Goal: Information Seeking & Learning: Learn about a topic

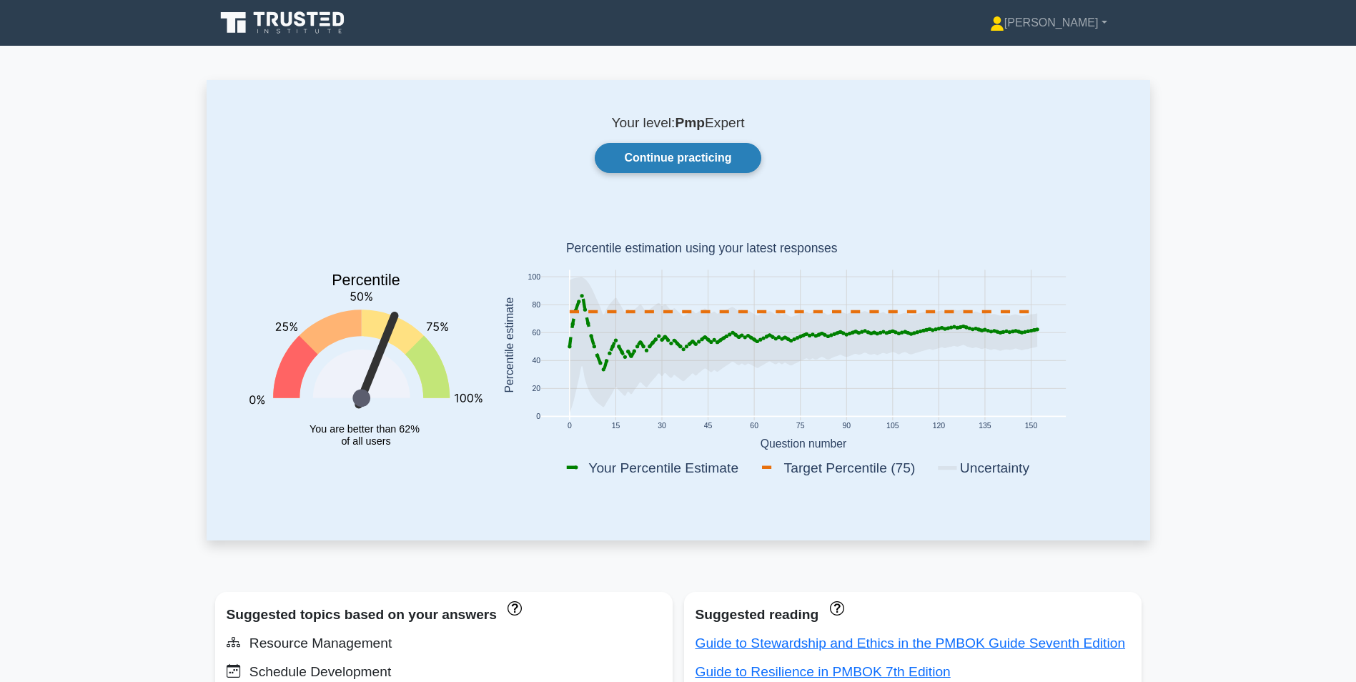
click at [677, 159] on link "Continue practicing" at bounding box center [678, 158] width 166 height 30
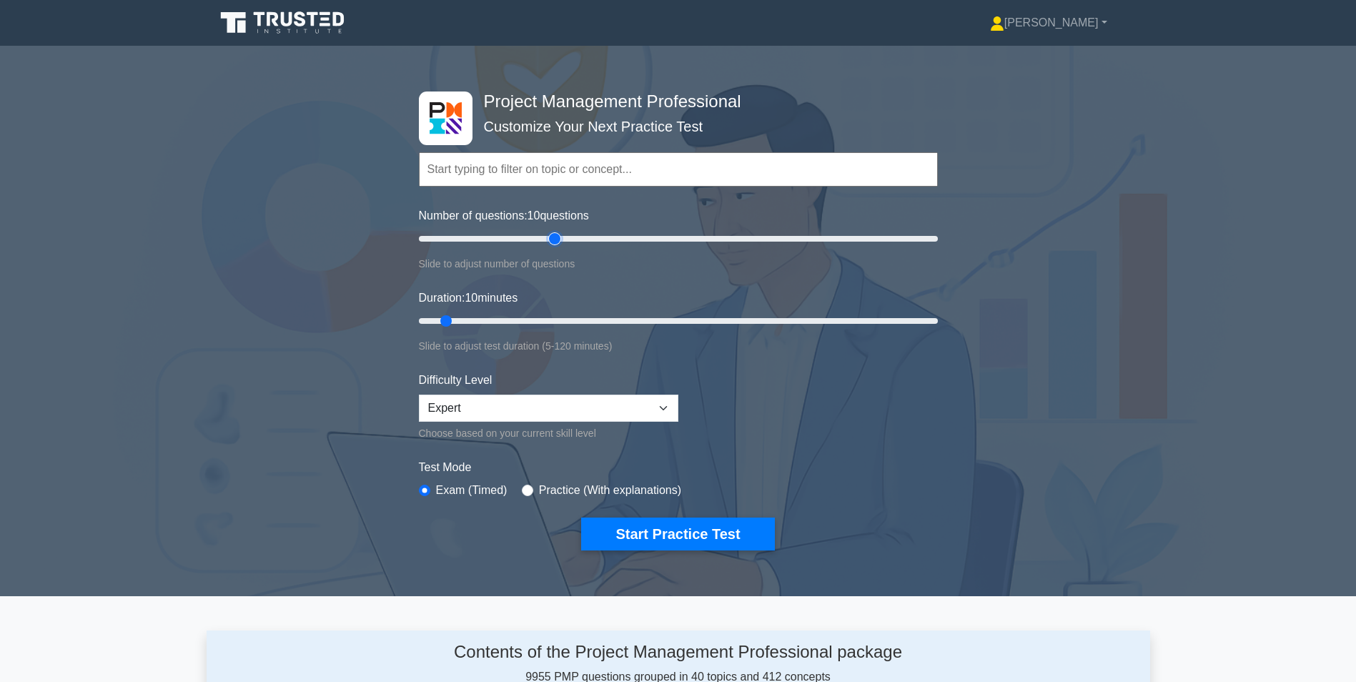
click at [552, 241] on input "Number of questions: 10 questions" at bounding box center [678, 238] width 519 height 17
type input "50"
click at [545, 244] on input "Number of questions: 55 questions" at bounding box center [678, 238] width 519 height 17
click at [559, 316] on input "Duration: 10 minutes" at bounding box center [678, 320] width 519 height 17
click at [575, 317] on input "Duration: 40 minutes" at bounding box center [678, 320] width 519 height 17
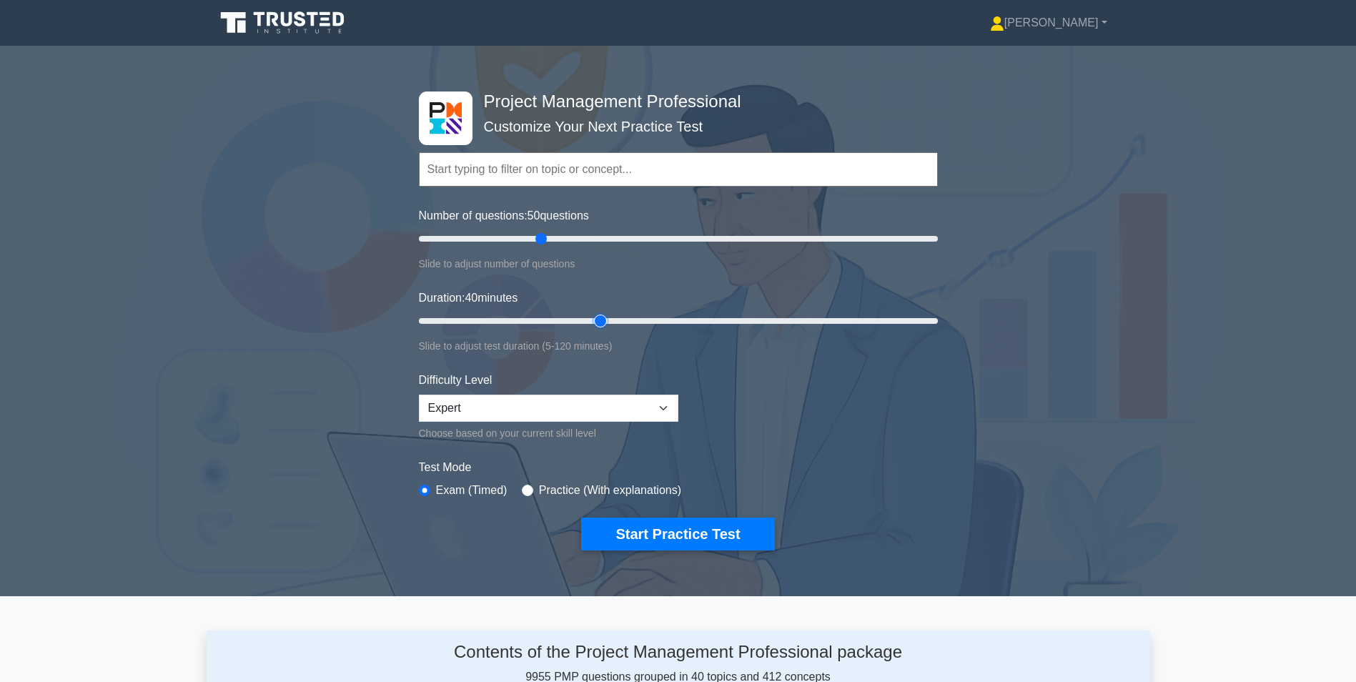
click at [592, 317] on input "Duration: 40 minutes" at bounding box center [678, 320] width 519 height 17
click at [597, 317] on input "Duration: 45 minutes" at bounding box center [678, 320] width 519 height 17
click at [609, 318] on input "Duration: 45 minutes" at bounding box center [678, 320] width 519 height 17
click at [611, 319] on input "Duration: 45 minutes" at bounding box center [678, 320] width 519 height 17
click at [607, 319] on input "Duration: 45 minutes" at bounding box center [678, 320] width 519 height 17
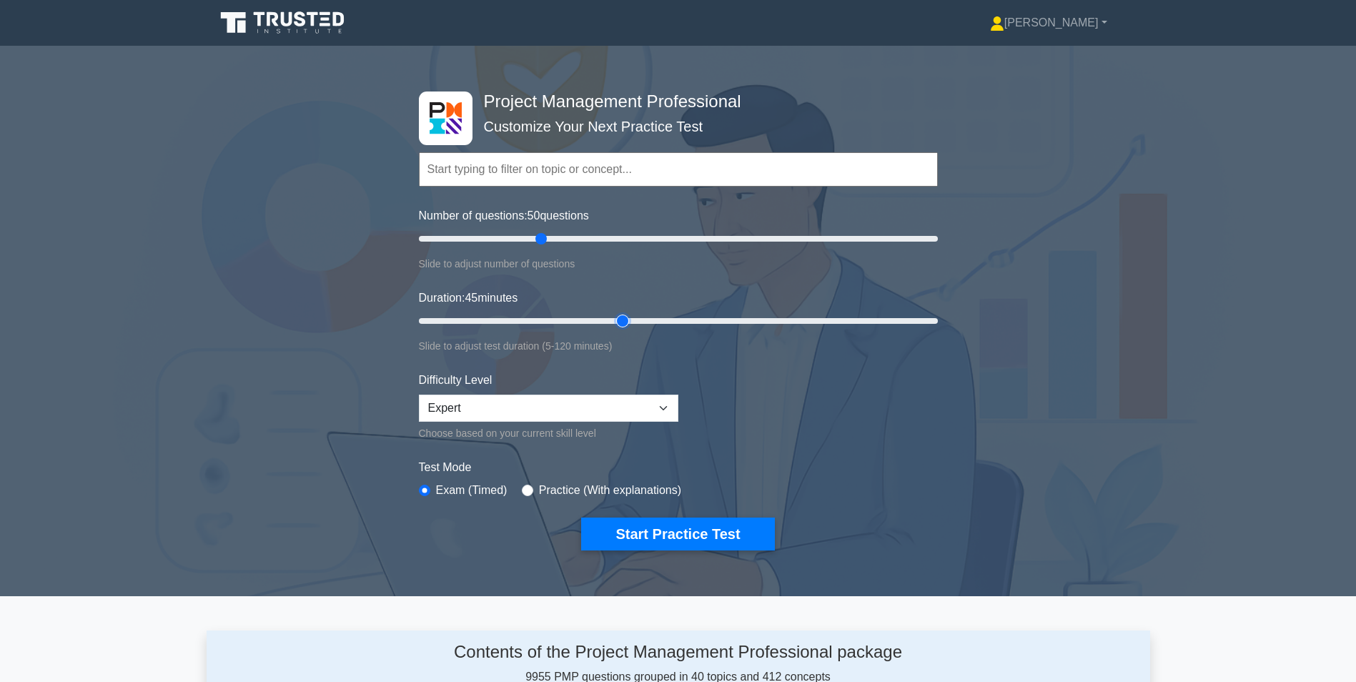
type input "50"
click at [614, 320] on input "Duration: 45 minutes" at bounding box center [678, 320] width 519 height 17
click at [668, 526] on button "Start Practice Test" at bounding box center [677, 533] width 193 height 33
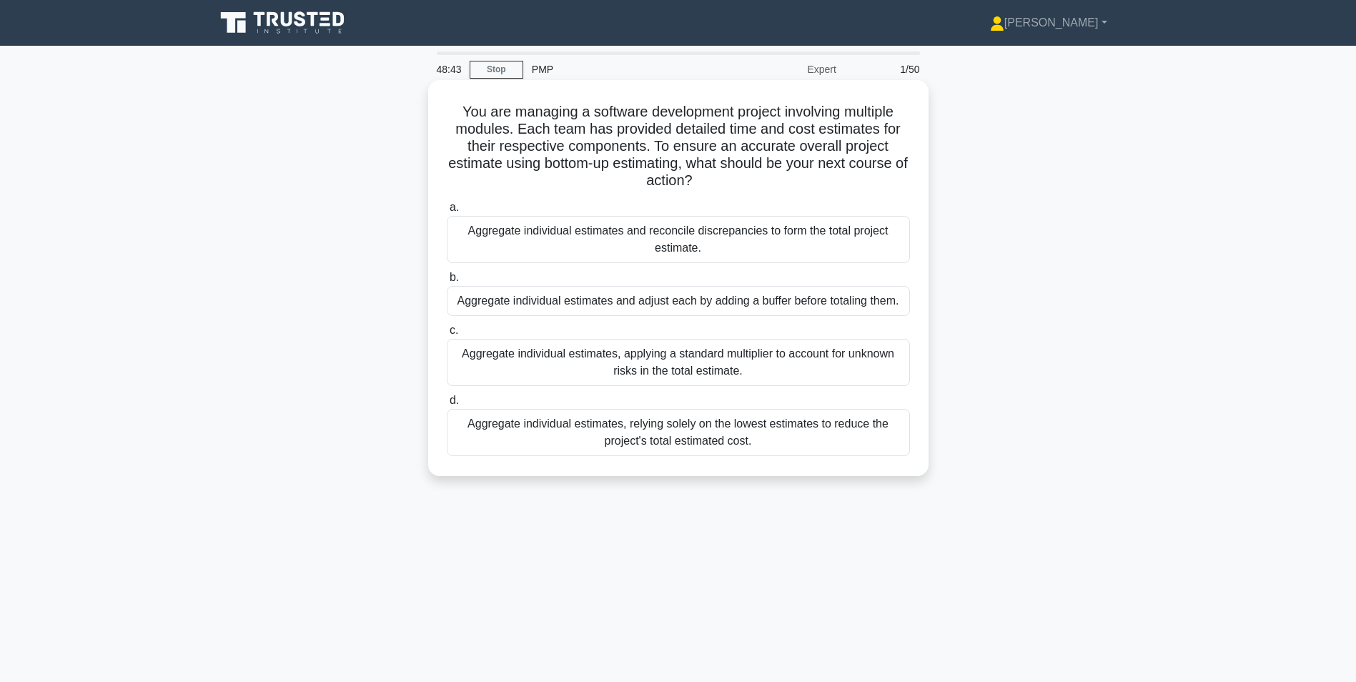
click at [685, 357] on div "Aggregate individual estimates, applying a standard multiplier to account for u…" at bounding box center [678, 362] width 463 height 47
click at [447, 335] on input "c. Aggregate individual estimates, applying a standard multiplier to account fo…" at bounding box center [447, 330] width 0 height 9
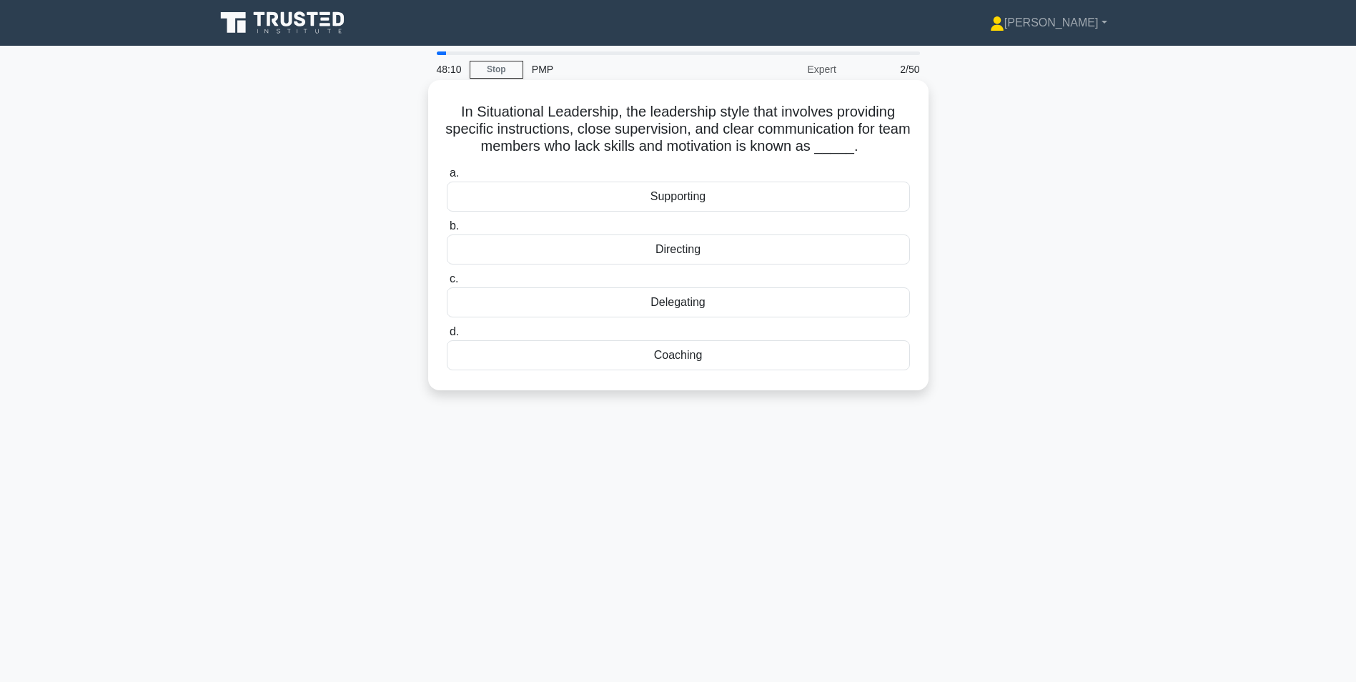
click at [683, 354] on div "Coaching" at bounding box center [678, 355] width 463 height 30
click at [447, 337] on input "d. Coaching" at bounding box center [447, 331] width 0 height 9
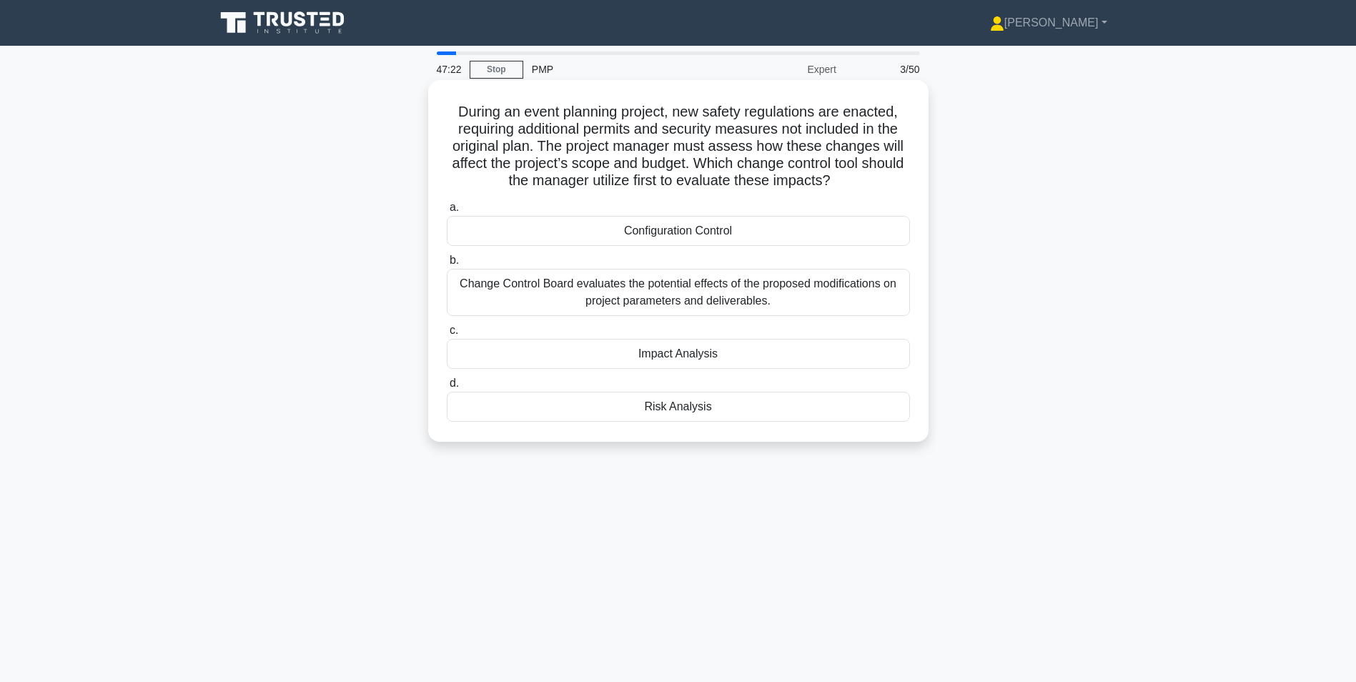
click at [680, 354] on div "Impact Analysis" at bounding box center [678, 354] width 463 height 30
click at [447, 335] on input "c. Impact Analysis" at bounding box center [447, 330] width 0 height 9
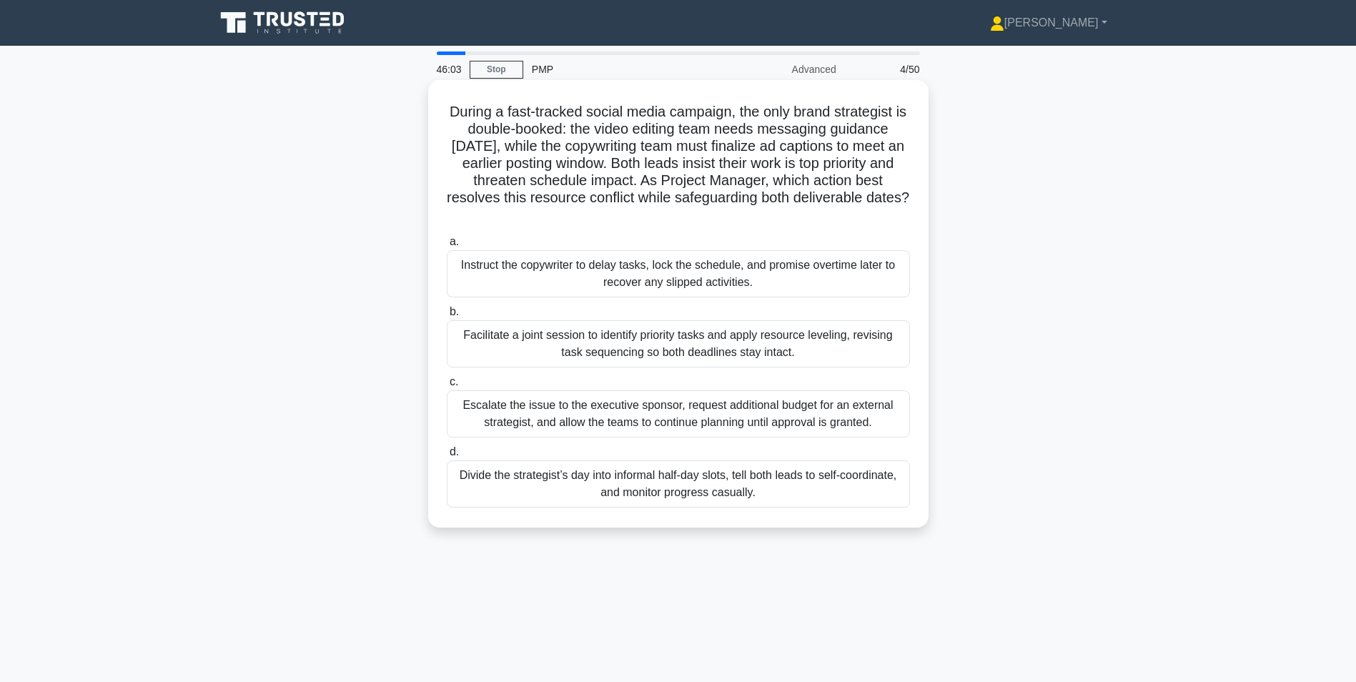
click at [875, 341] on div "Facilitate a joint session to identify priority tasks and apply resource leveli…" at bounding box center [678, 343] width 463 height 47
click at [447, 317] on input "b. Facilitate a joint session to identify priority tasks and apply resource lev…" at bounding box center [447, 311] width 0 height 9
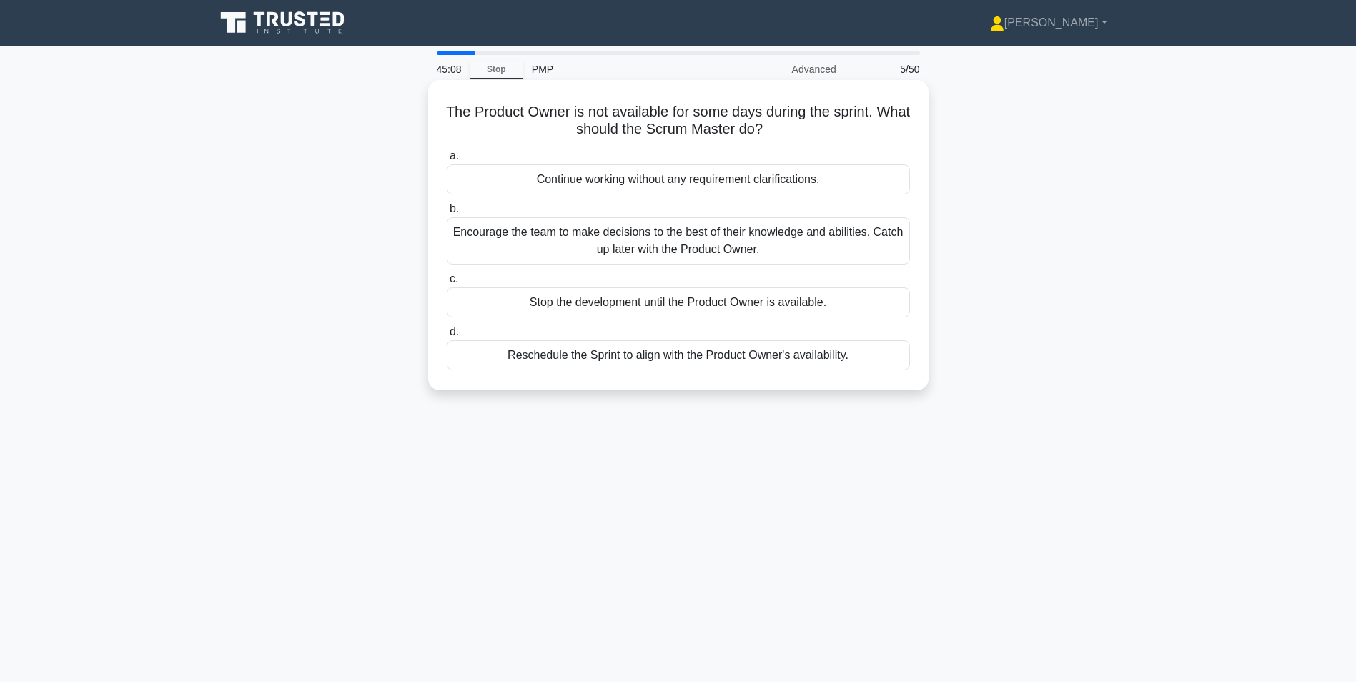
click at [618, 234] on div "Encourage the team to make decisions to the best of their knowledge and abiliti…" at bounding box center [678, 240] width 463 height 47
click at [447, 214] on input "b. Encourage the team to make decisions to the best of their knowledge and abil…" at bounding box center [447, 208] width 0 height 9
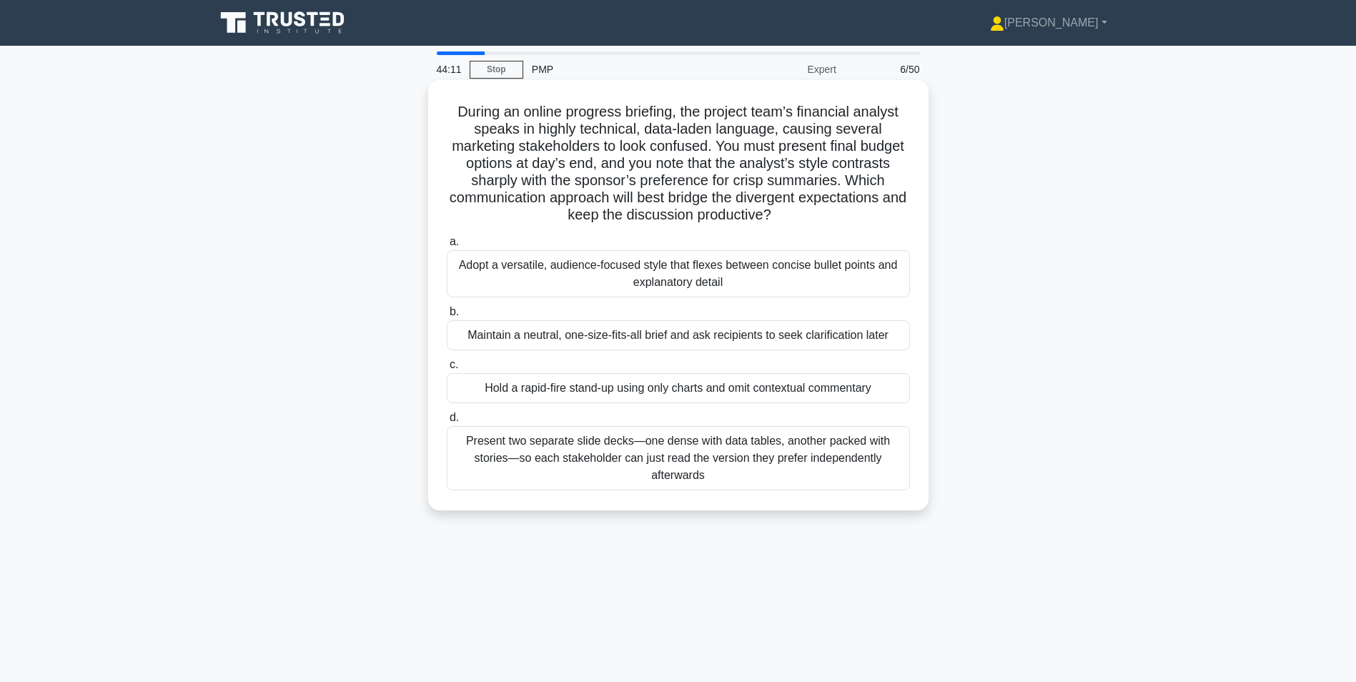
click at [800, 274] on div "Adopt a versatile, audience-focused style that flexes between concise bullet po…" at bounding box center [678, 273] width 463 height 47
click at [447, 247] on input "a. Adopt a versatile, audience-focused style that flexes between concise bullet…" at bounding box center [447, 241] width 0 height 9
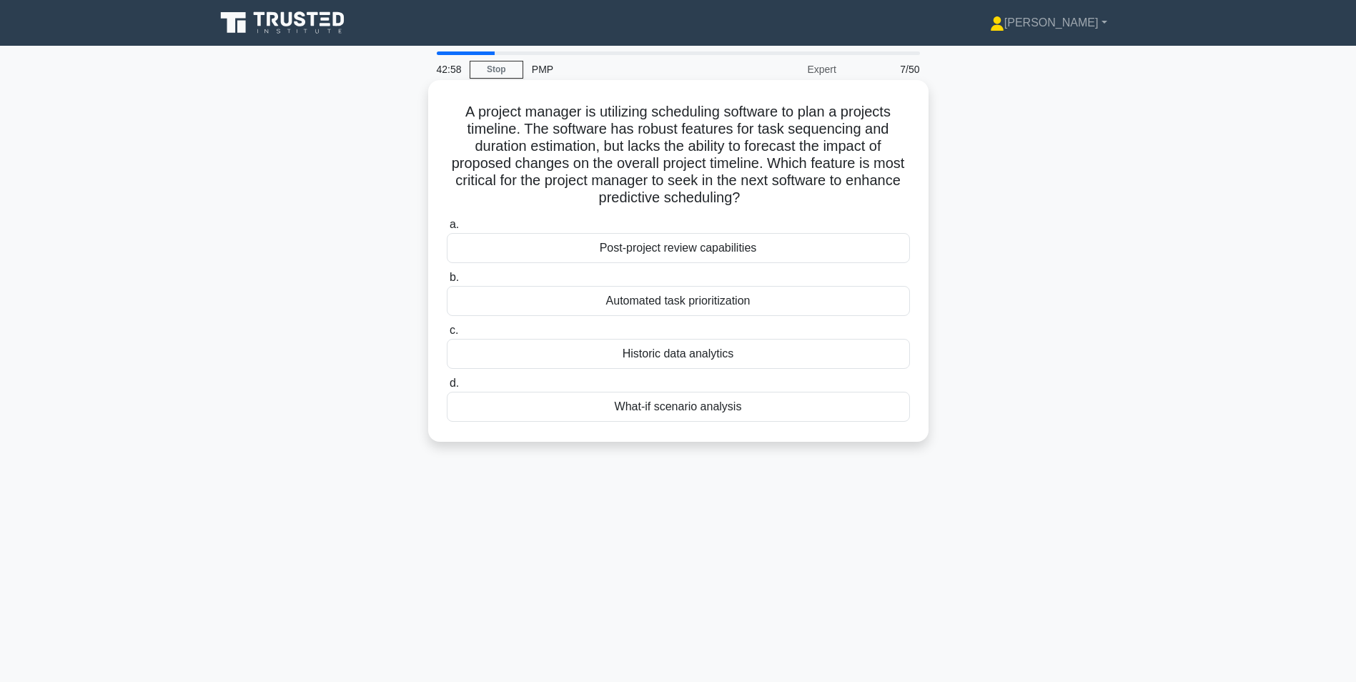
click at [662, 302] on div "Automated task prioritization" at bounding box center [678, 301] width 463 height 30
click at [447, 282] on input "b. Automated task prioritization" at bounding box center [447, 277] width 0 height 9
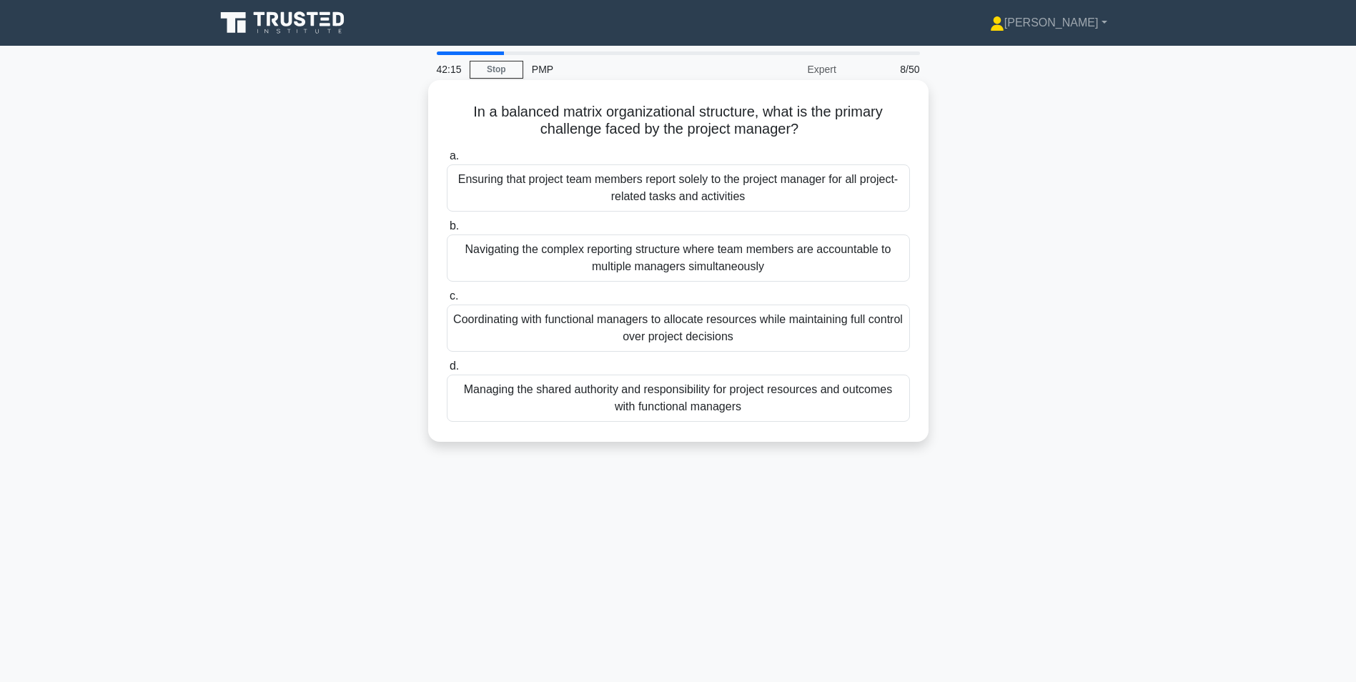
click at [670, 267] on div "Navigating the complex reporting structure where team members are accountable t…" at bounding box center [678, 257] width 463 height 47
click at [447, 231] on input "b. Navigating the complex reporting structure where team members are accountabl…" at bounding box center [447, 226] width 0 height 9
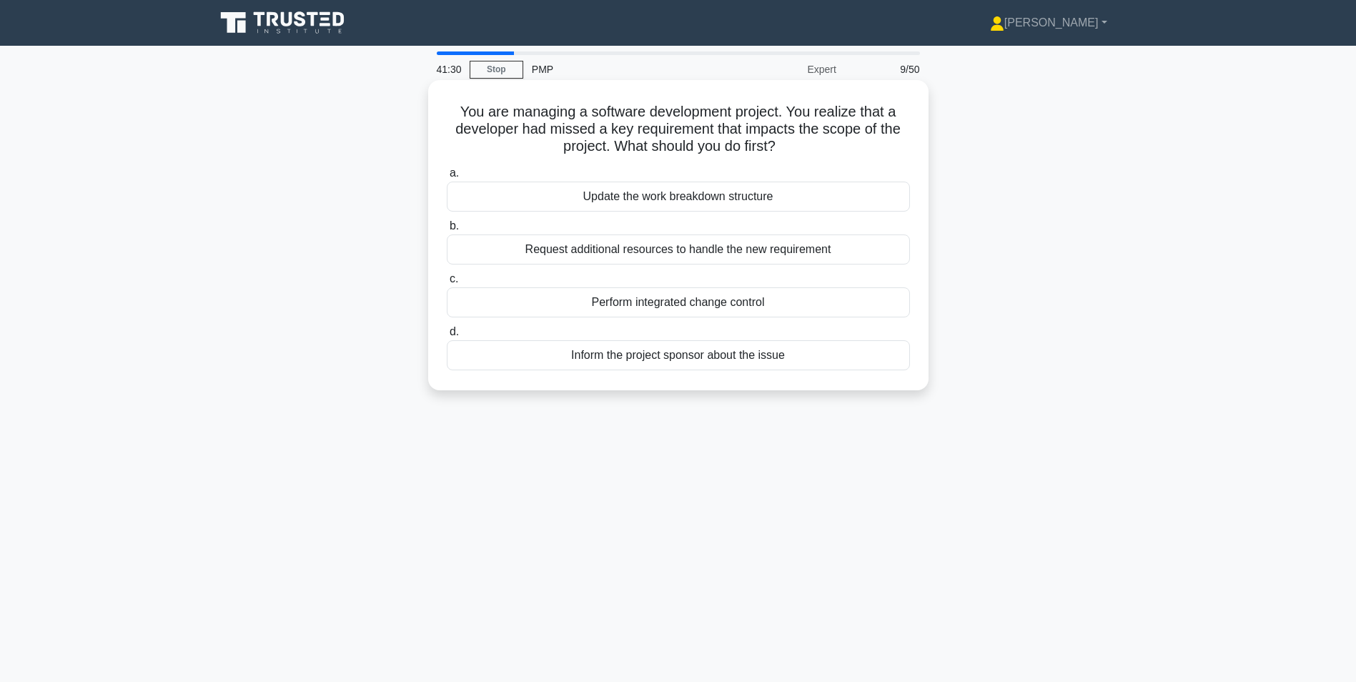
click at [685, 355] on div "Inform the project sponsor about the issue" at bounding box center [678, 355] width 463 height 30
click at [447, 337] on input "d. Inform the project sponsor about the issue" at bounding box center [447, 331] width 0 height 9
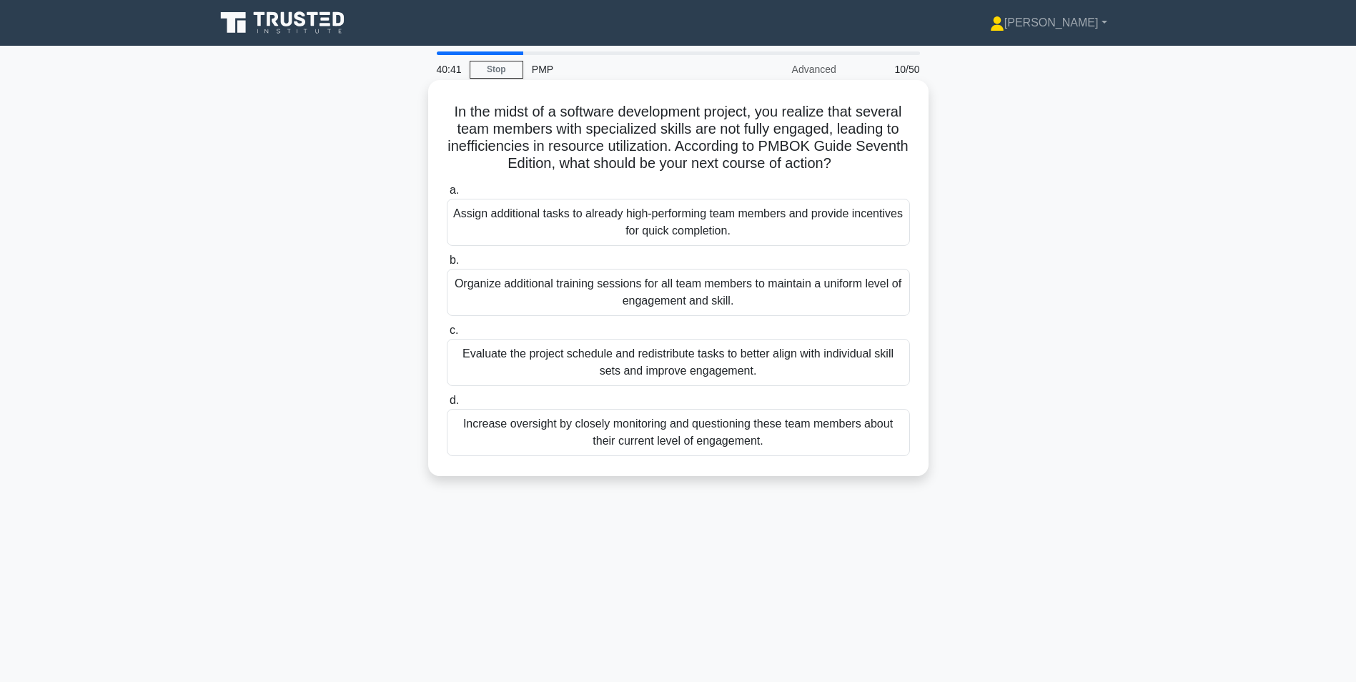
scroll to position [71, 0]
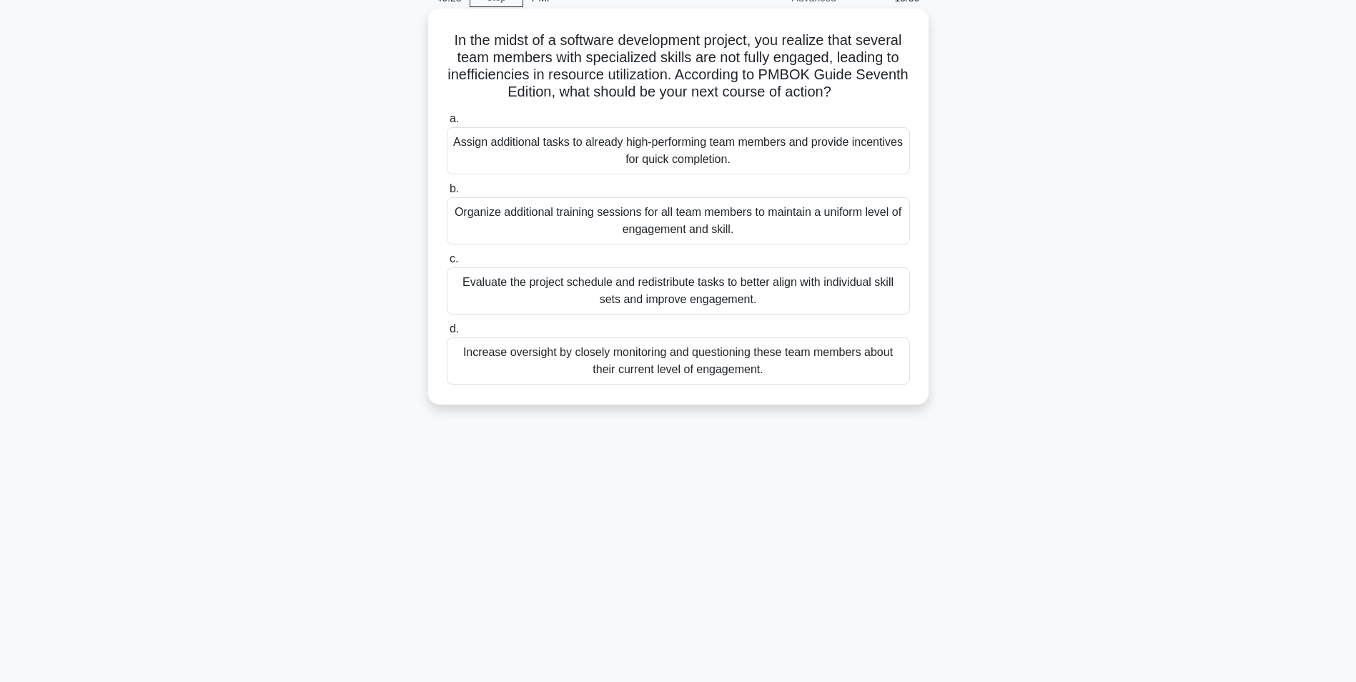
click at [731, 367] on div "Increase oversight by closely monitoring and questioning these team members abo…" at bounding box center [678, 360] width 463 height 47
click at [447, 334] on input "d. Increase oversight by closely monitoring and questioning these team members …" at bounding box center [447, 328] width 0 height 9
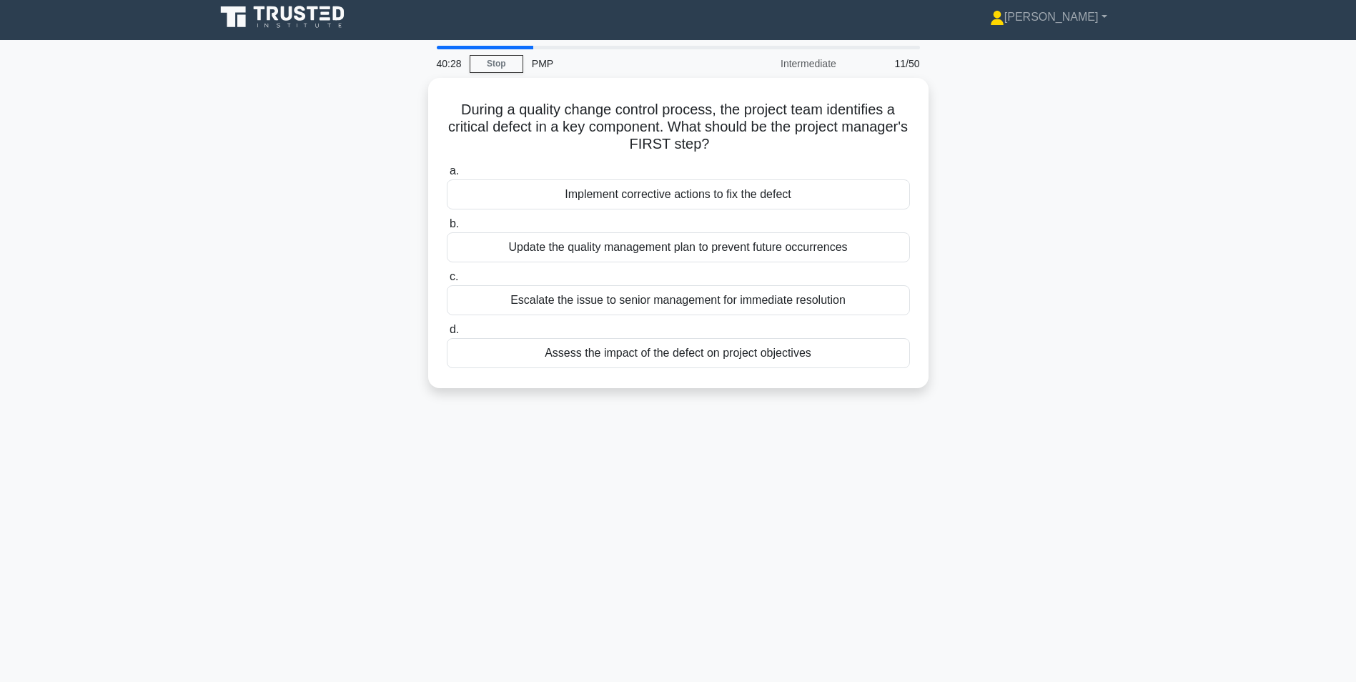
scroll to position [0, 0]
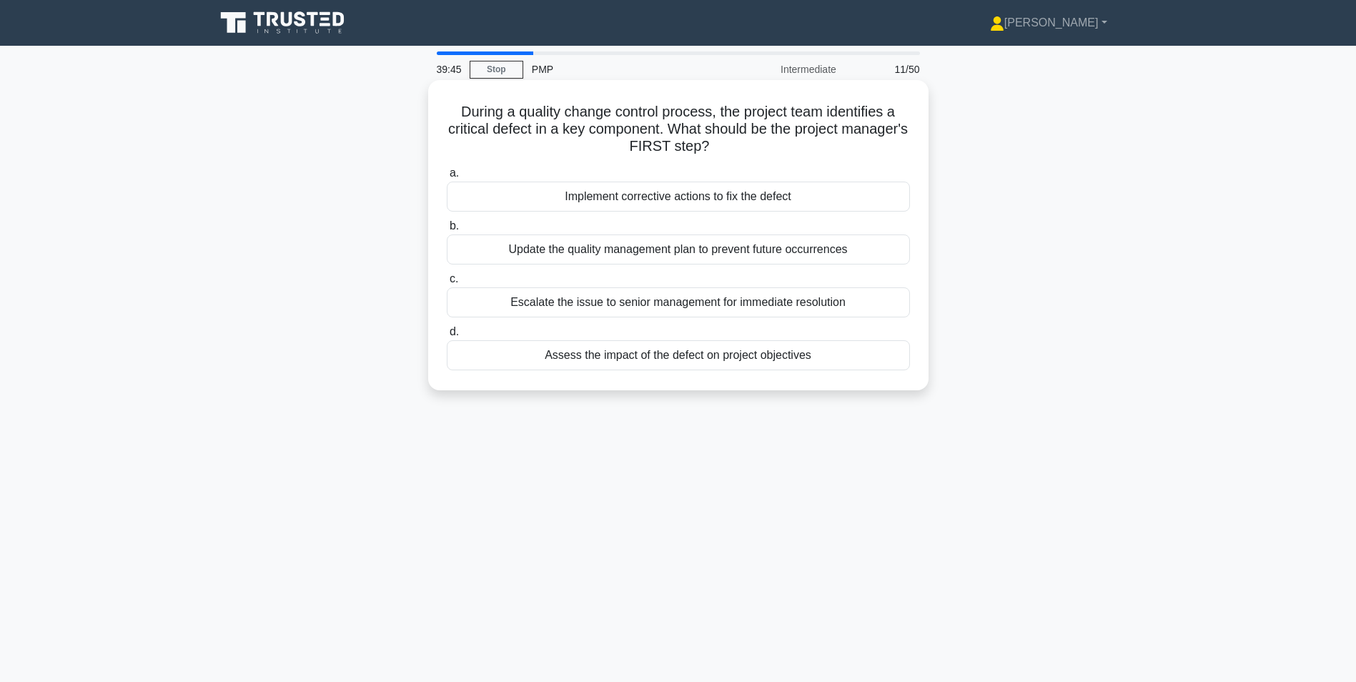
click at [650, 189] on div "Implement corrective actions to fix the defect" at bounding box center [678, 197] width 463 height 30
click at [447, 178] on input "a. Implement corrective actions to fix the defect" at bounding box center [447, 173] width 0 height 9
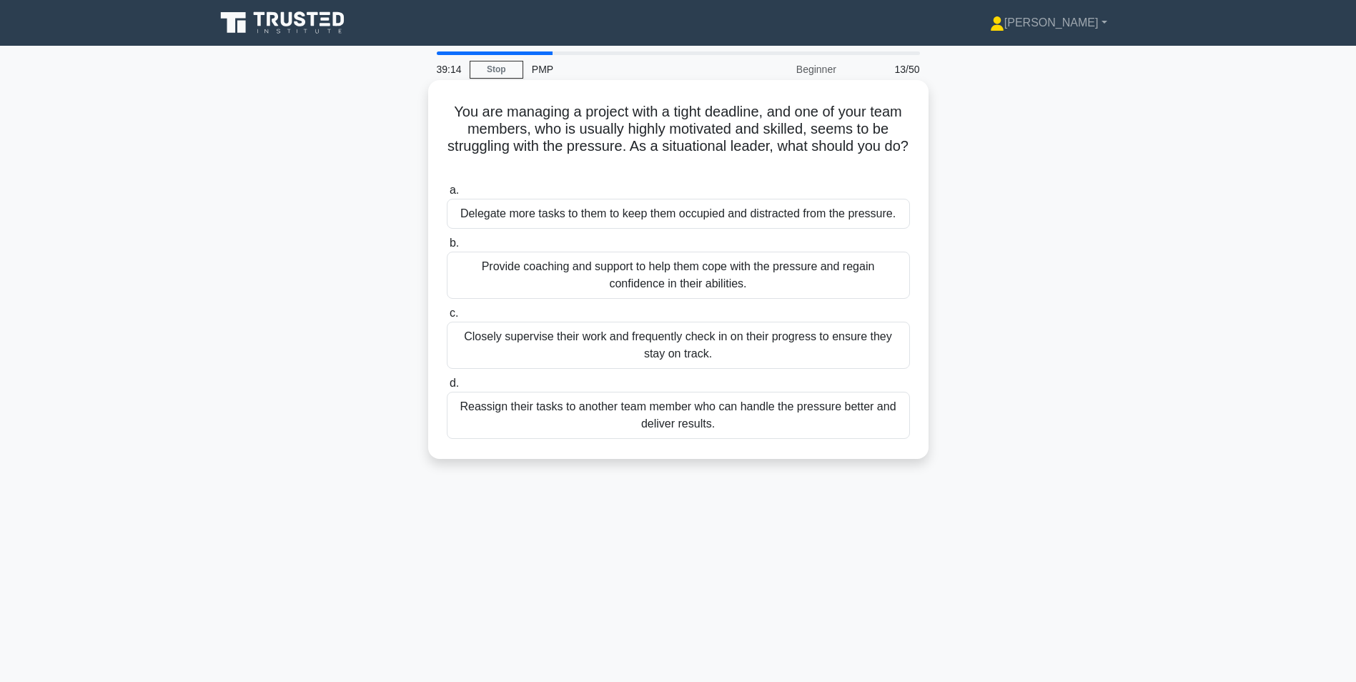
click at [781, 273] on div "Provide coaching and support to help them cope with the pressure and regain con…" at bounding box center [678, 275] width 463 height 47
click at [447, 248] on input "b. Provide coaching and support to help them cope with the pressure and regain …" at bounding box center [447, 243] width 0 height 9
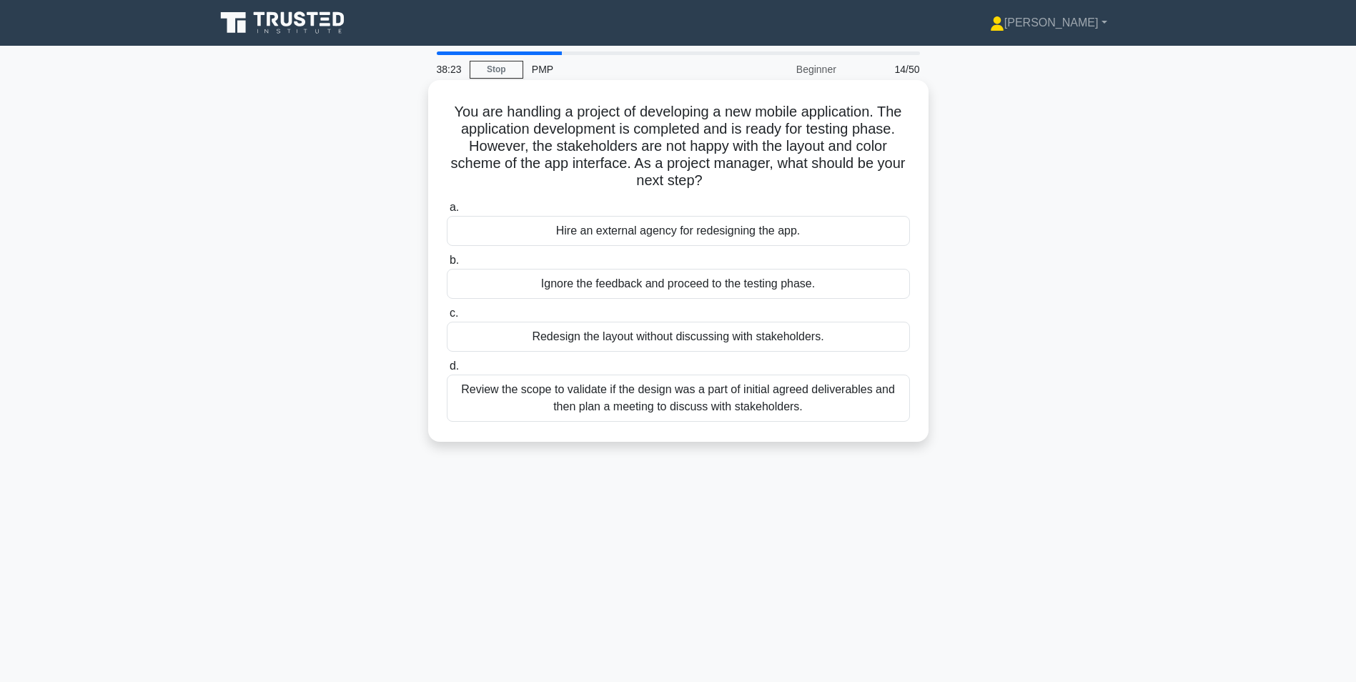
click at [660, 404] on div "Review the scope to validate if the design was a part of initial agreed deliver…" at bounding box center [678, 397] width 463 height 47
click at [447, 371] on input "d. Review the scope to validate if the design was a part of initial agreed deli…" at bounding box center [447, 366] width 0 height 9
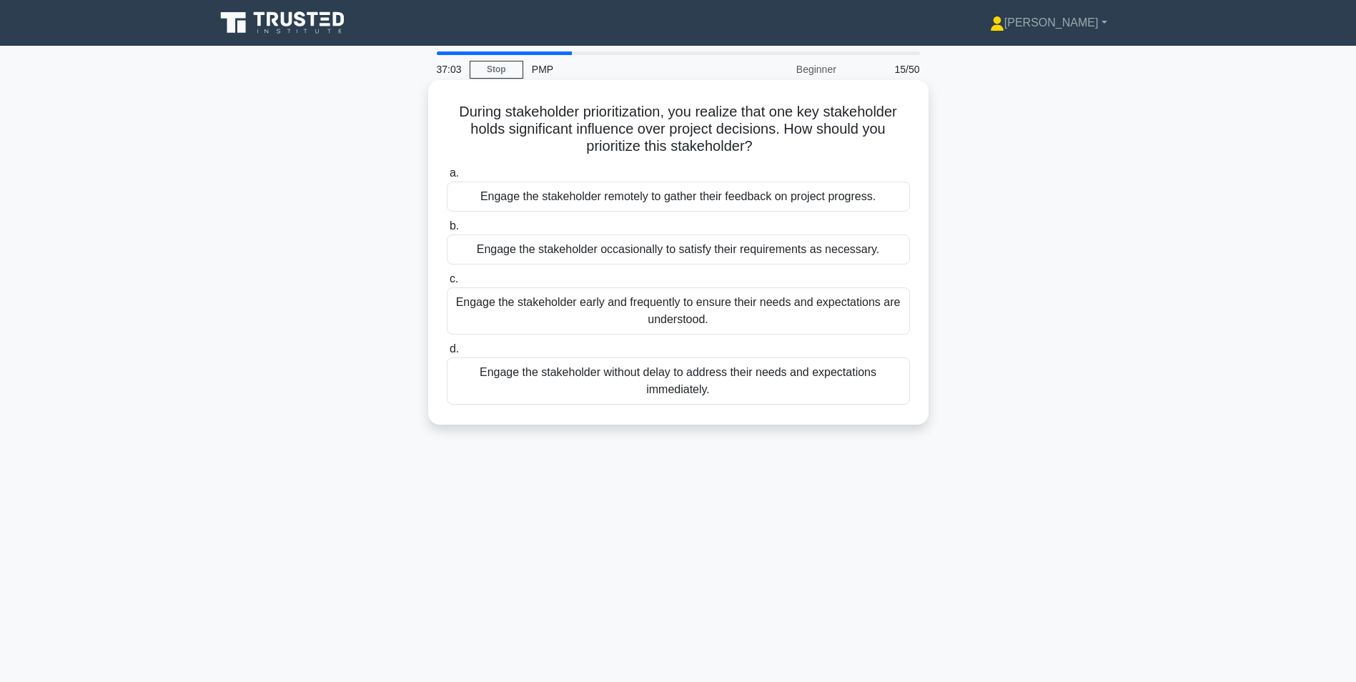
click at [802, 312] on div "Engage the stakeholder early and frequently to ensure their needs and expectati…" at bounding box center [678, 310] width 463 height 47
click at [447, 284] on input "c. Engage the stakeholder early and frequently to ensure their needs and expect…" at bounding box center [447, 278] width 0 height 9
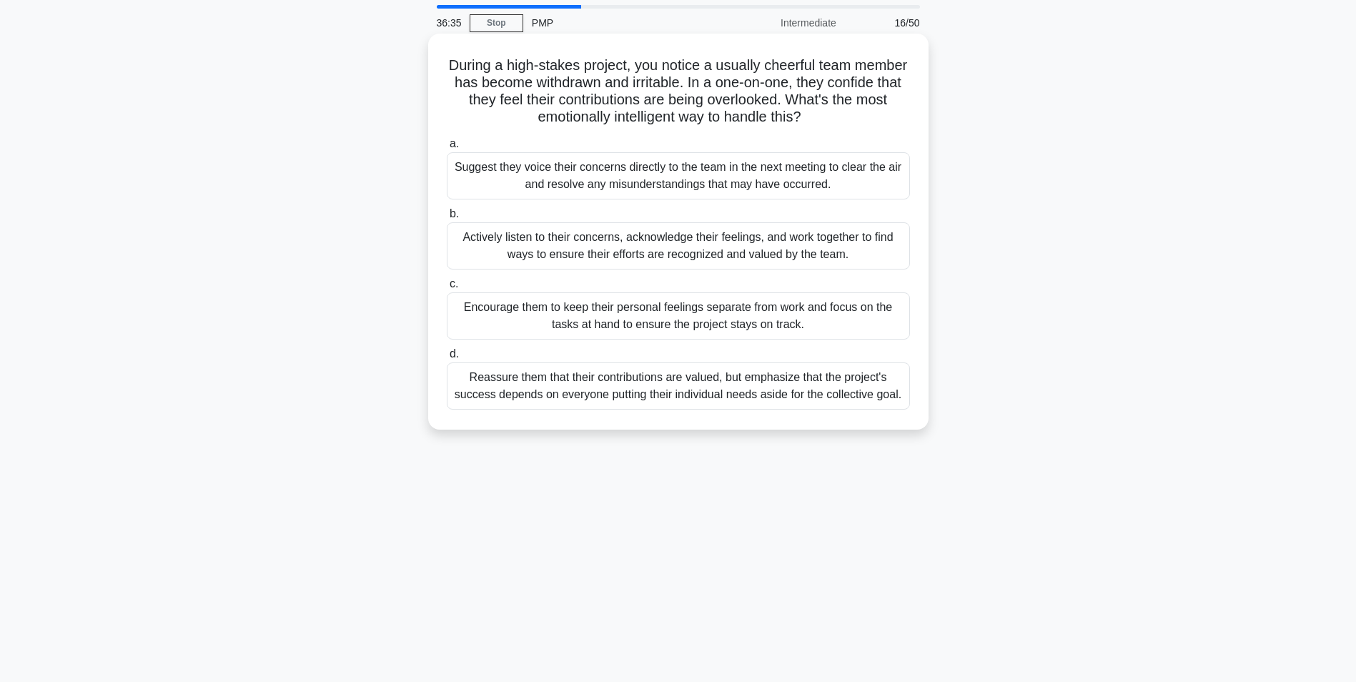
scroll to position [71, 0]
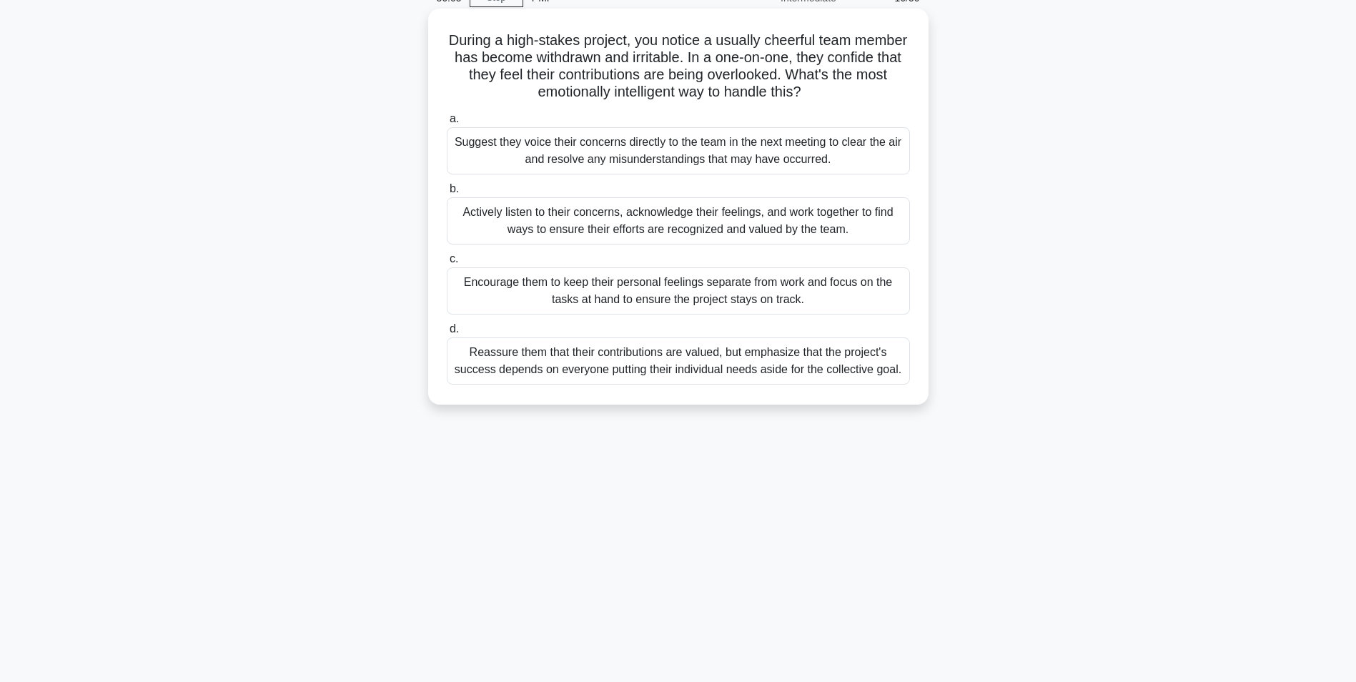
click at [808, 223] on div "Actively listen to their concerns, acknowledge their feelings, and work togethe…" at bounding box center [678, 220] width 463 height 47
click at [447, 194] on input "b. Actively listen to their concerns, acknowledge their feelings, and work toge…" at bounding box center [447, 188] width 0 height 9
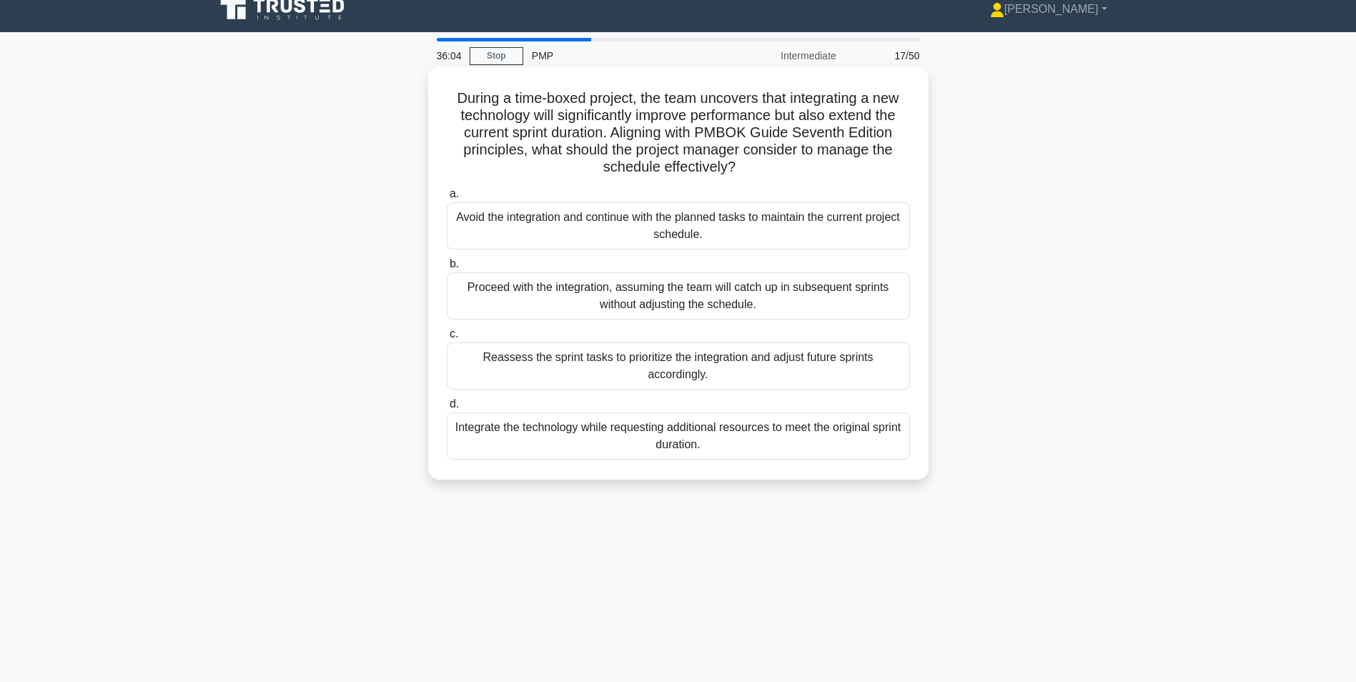
scroll to position [0, 0]
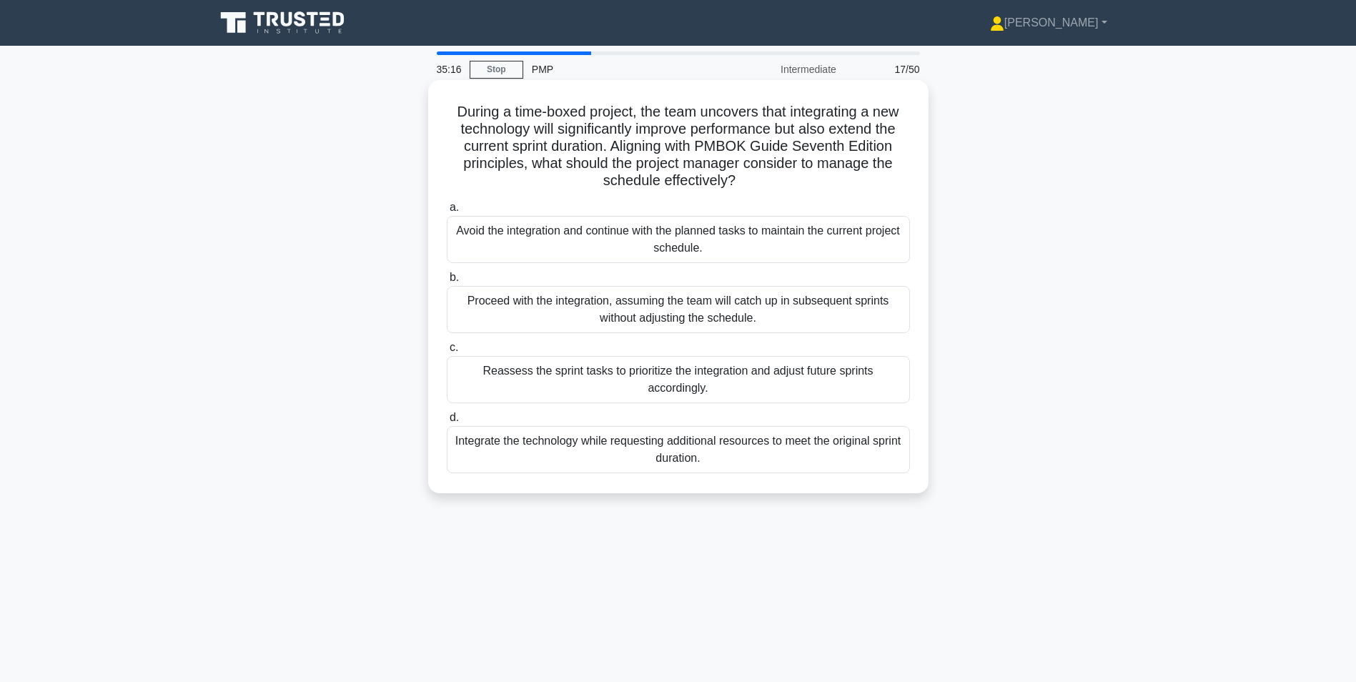
click at [632, 239] on div "Avoid the integration and continue with the planned tasks to maintain the curre…" at bounding box center [678, 239] width 463 height 47
click at [447, 212] on input "a. Avoid the integration and continue with the planned tasks to maintain the cu…" at bounding box center [447, 207] width 0 height 9
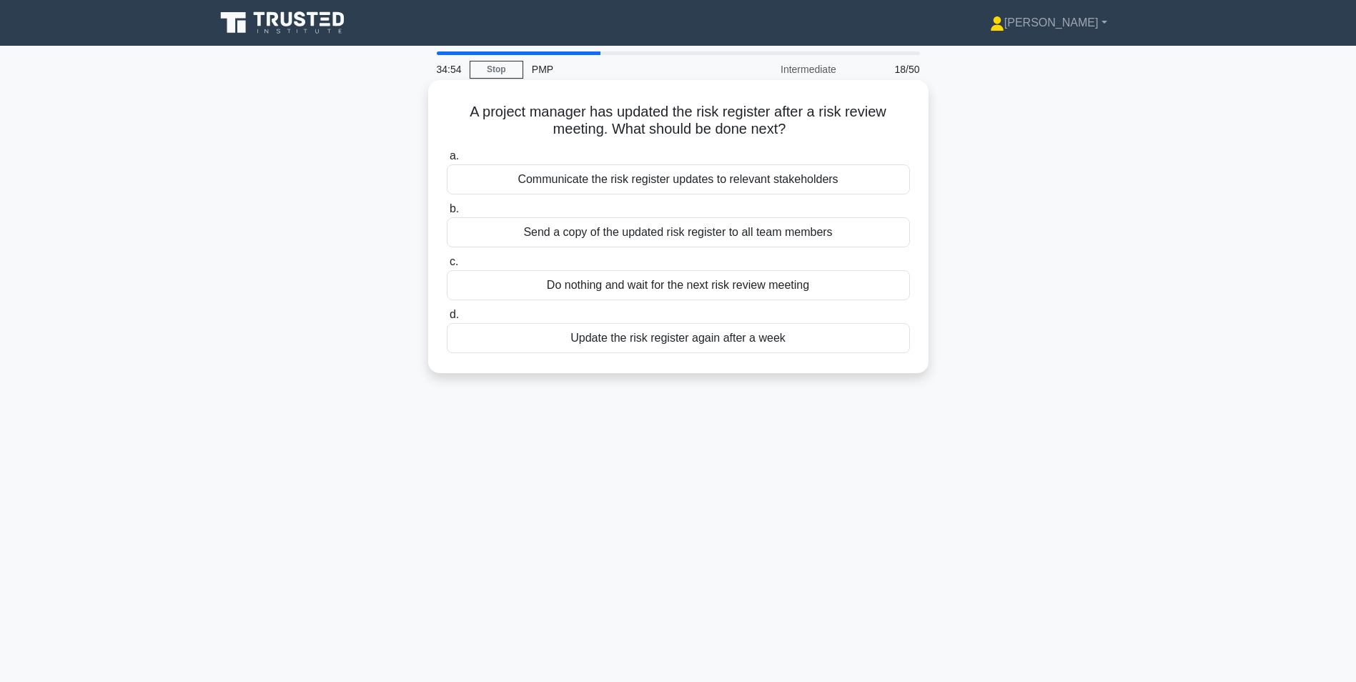
click at [630, 180] on div "Communicate the risk register updates to relevant stakeholders" at bounding box center [678, 179] width 463 height 30
click at [447, 161] on input "a. Communicate the risk register updates to relevant stakeholders" at bounding box center [447, 156] width 0 height 9
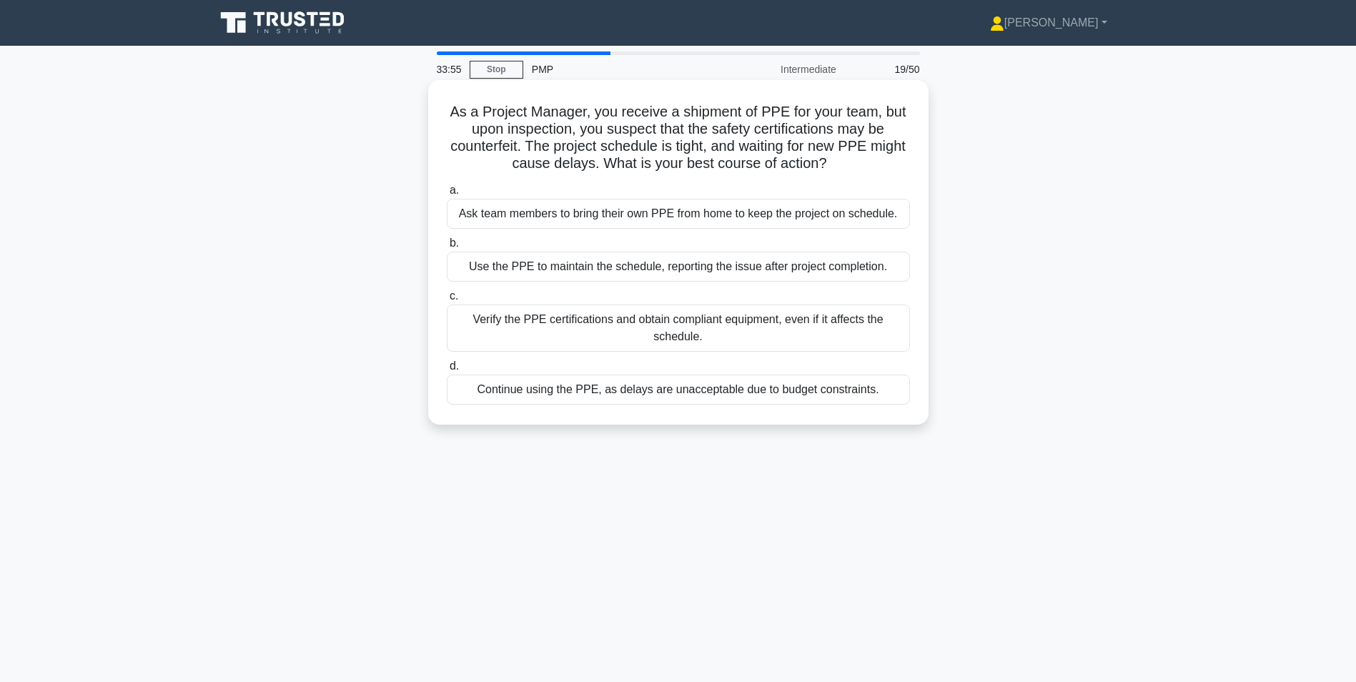
click at [745, 321] on div "Verify the PPE certifications and obtain compliant equipment, even if it affect…" at bounding box center [678, 327] width 463 height 47
click at [447, 301] on input "c. Verify the PPE certifications and obtain compliant equipment, even if it aff…" at bounding box center [447, 296] width 0 height 9
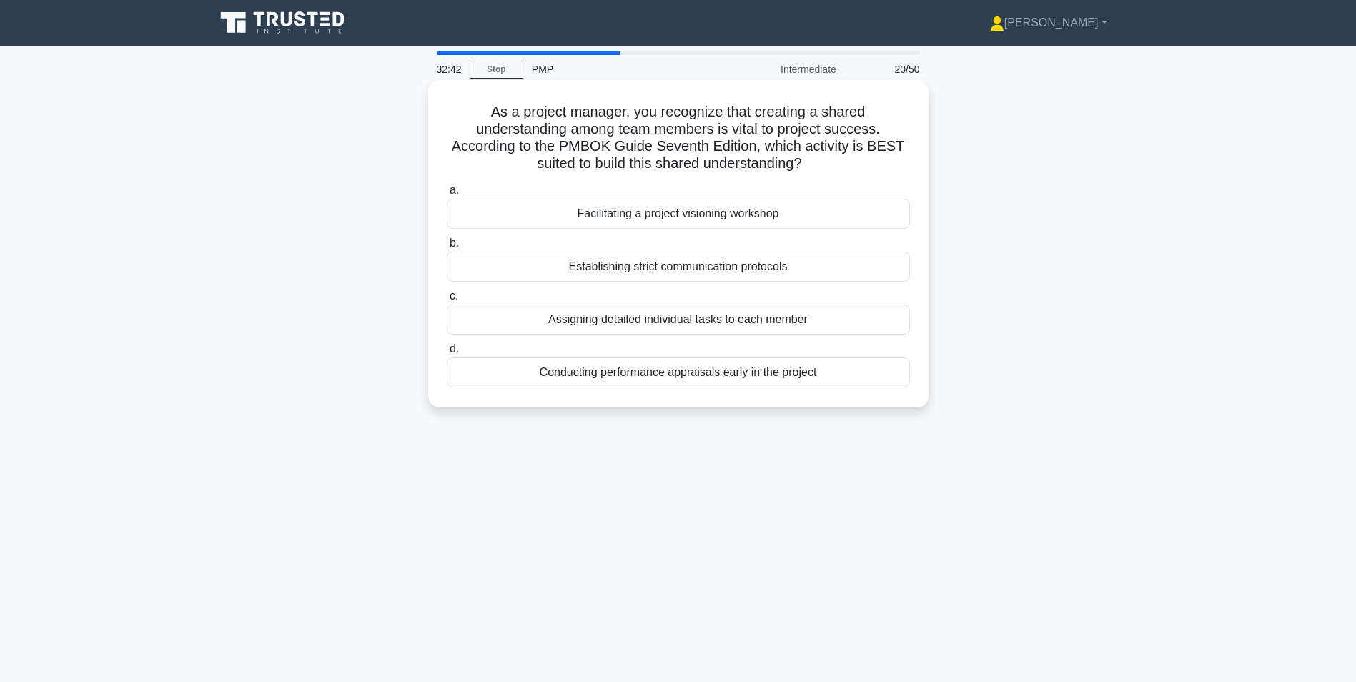
click at [655, 214] on div "Facilitating a project visioning workshop" at bounding box center [678, 214] width 463 height 30
click at [447, 195] on input "a. Facilitating a project visioning workshop" at bounding box center [447, 190] width 0 height 9
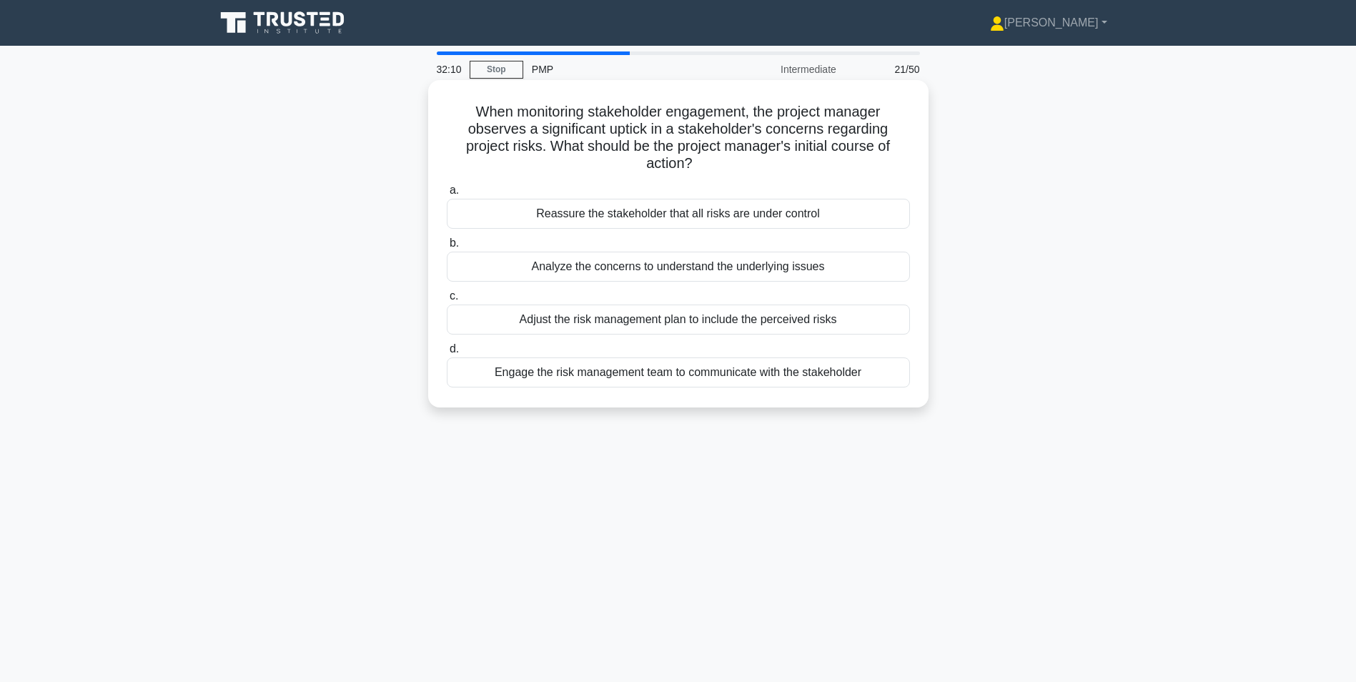
click at [633, 270] on div "Analyze the concerns to understand the underlying issues" at bounding box center [678, 267] width 463 height 30
click at [447, 248] on input "b. Analyze the concerns to understand the underlying issues" at bounding box center [447, 243] width 0 height 9
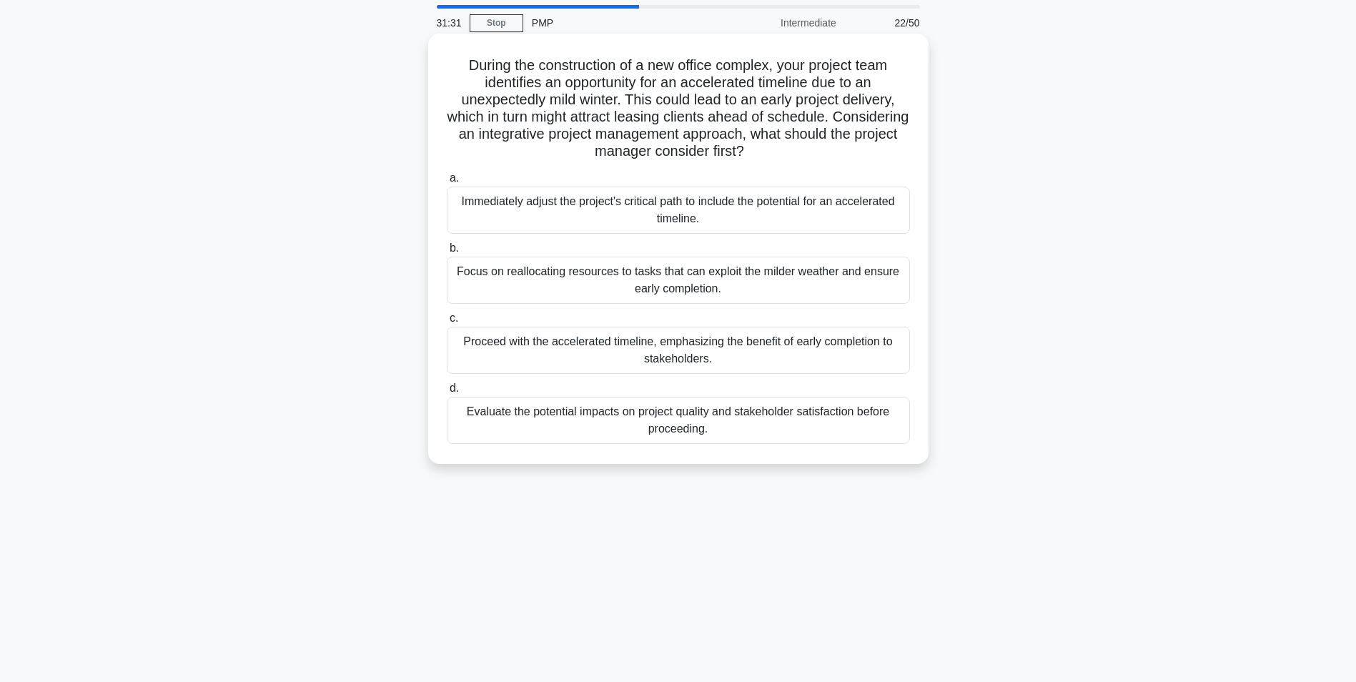
scroll to position [71, 0]
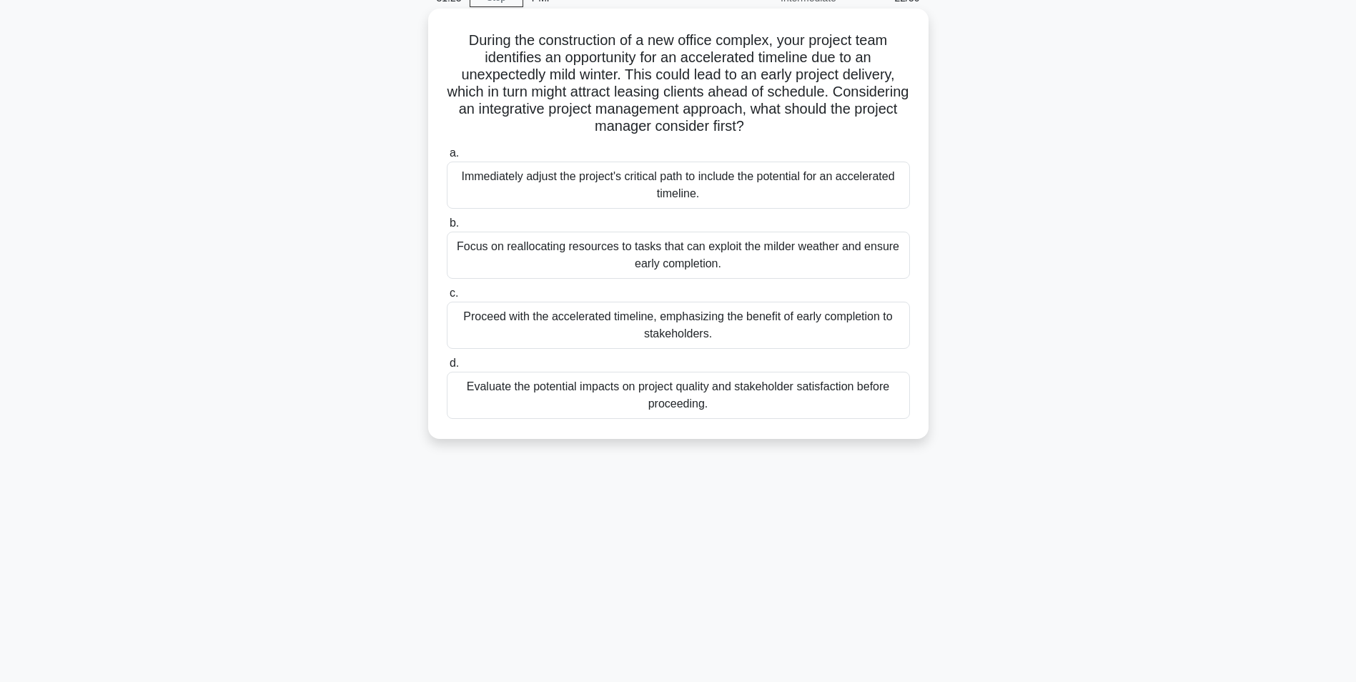
click at [691, 394] on div "Evaluate the potential impacts on project quality and stakeholder satisfaction …" at bounding box center [678, 395] width 463 height 47
click at [447, 368] on input "d. Evaluate the potential impacts on project quality and stakeholder satisfacti…" at bounding box center [447, 363] width 0 height 9
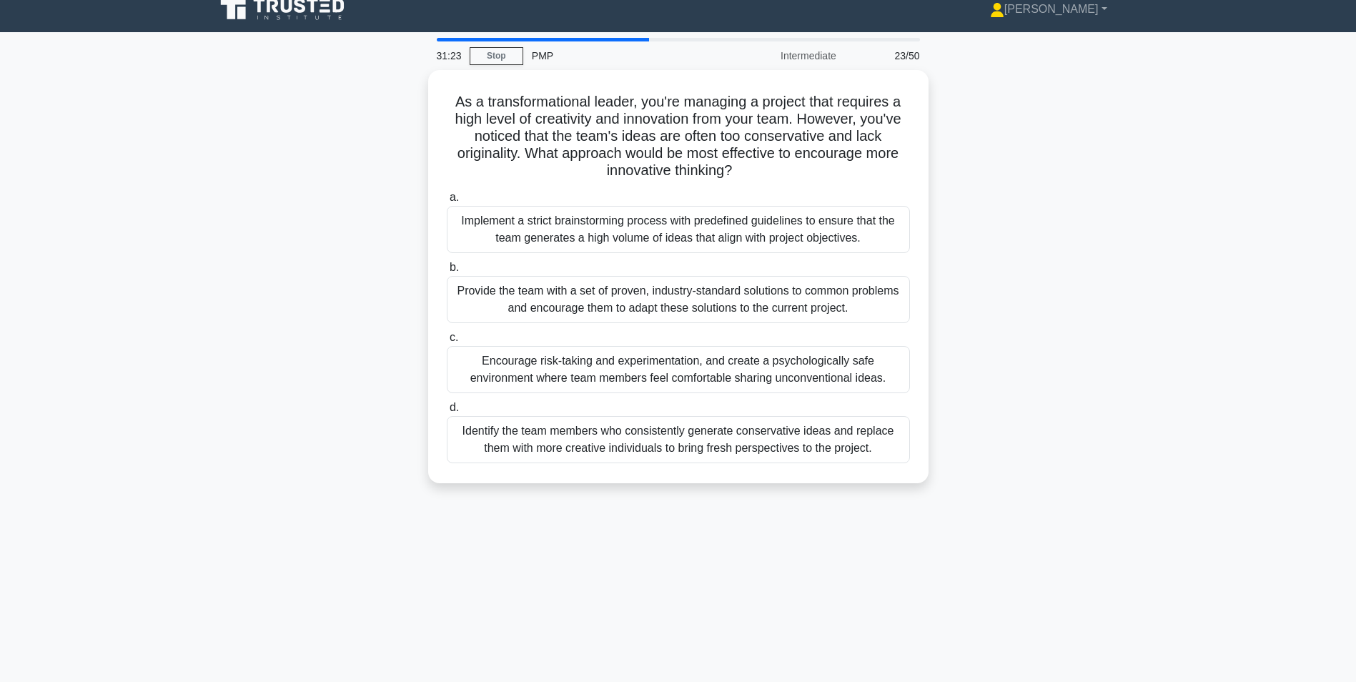
scroll to position [0, 0]
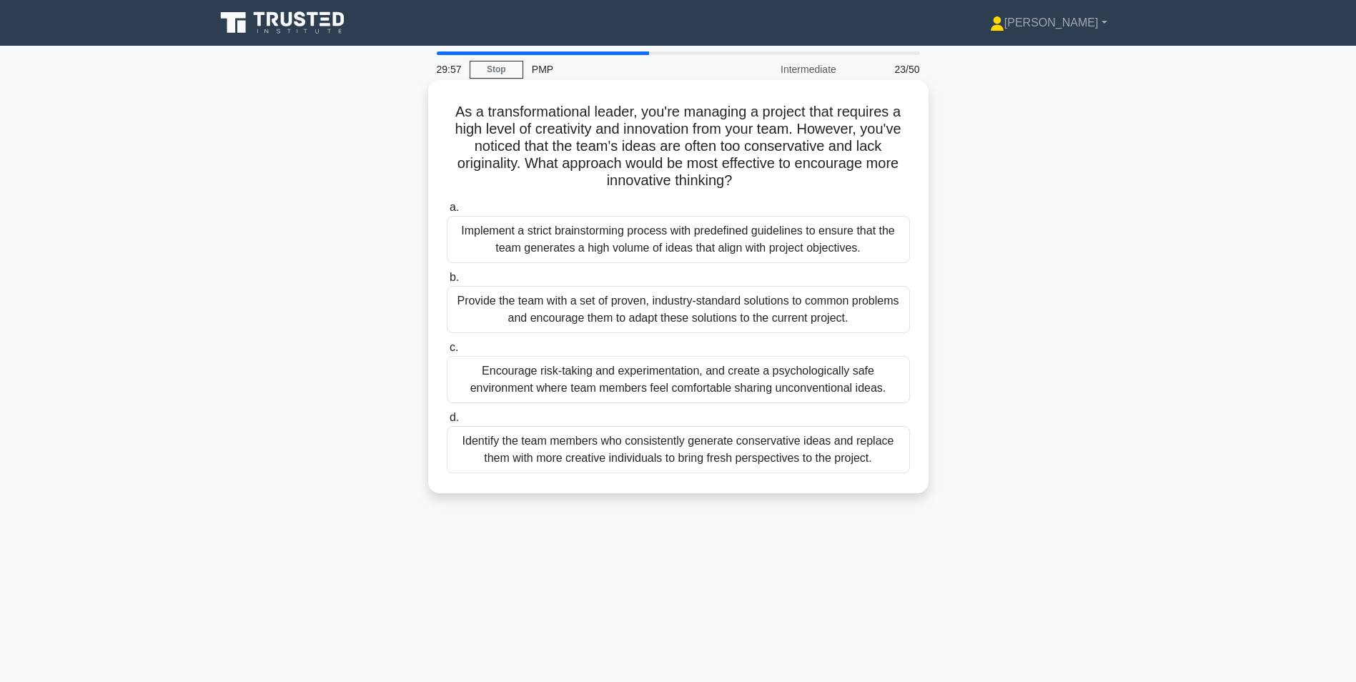
click at [650, 244] on div "Implement a strict brainstorming process with predefined guidelines to ensure t…" at bounding box center [678, 239] width 463 height 47
click at [447, 212] on input "a. Implement a strict brainstorming process with predefined guidelines to ensur…" at bounding box center [447, 207] width 0 height 9
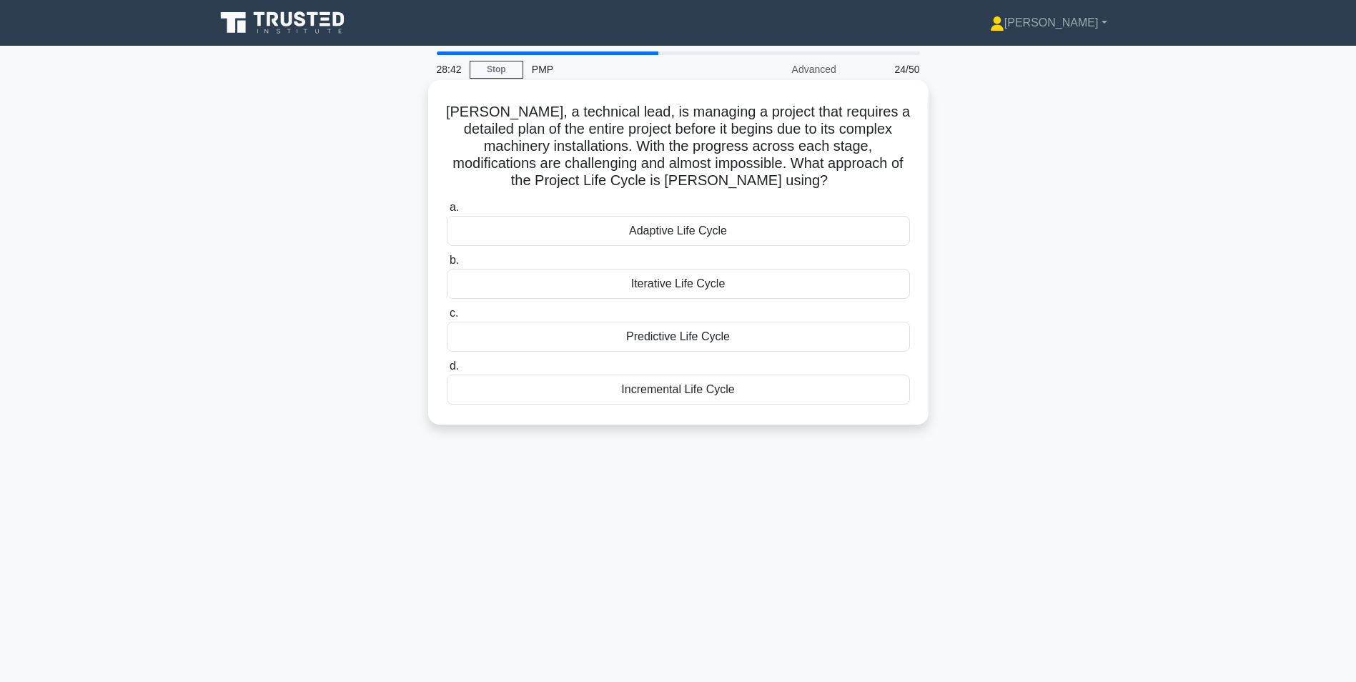
click at [685, 334] on div "Predictive Life Cycle" at bounding box center [678, 337] width 463 height 30
click at [447, 318] on input "c. Predictive Life Cycle" at bounding box center [447, 313] width 0 height 9
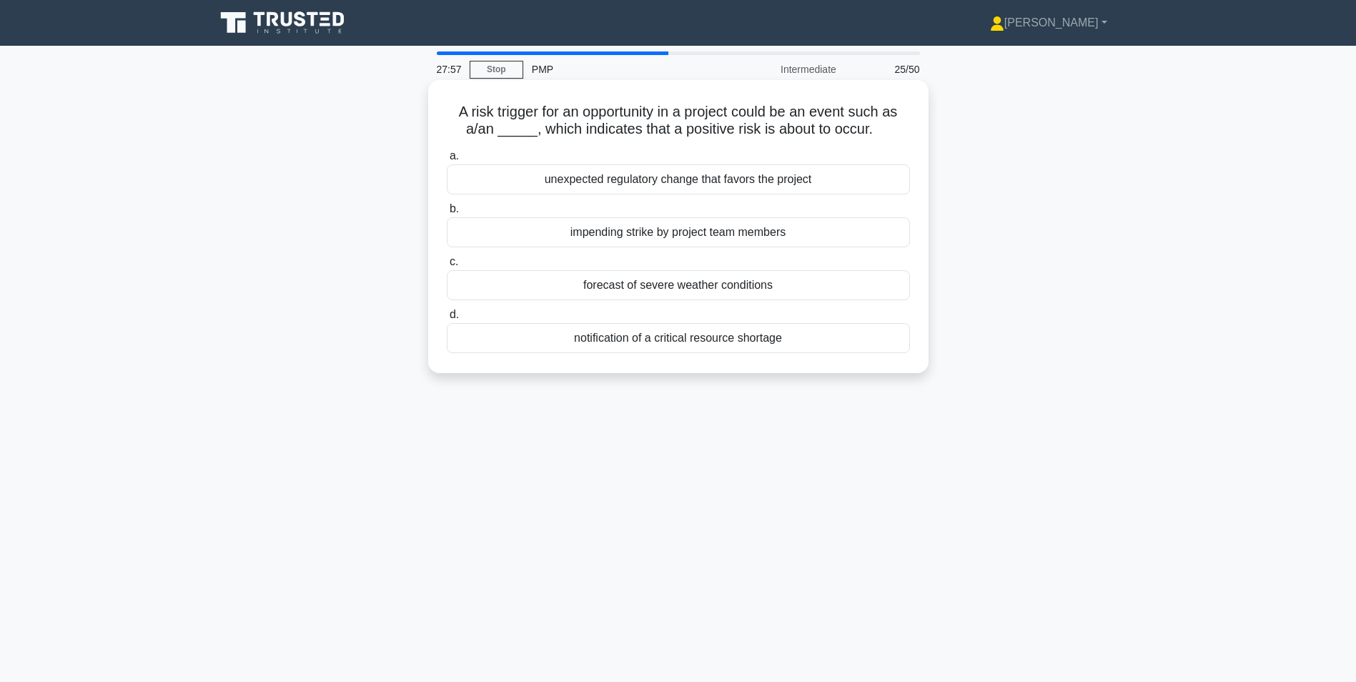
click at [788, 186] on div "unexpected regulatory change that favors the project" at bounding box center [678, 179] width 463 height 30
click at [447, 161] on input "a. unexpected regulatory change that favors the project" at bounding box center [447, 156] width 0 height 9
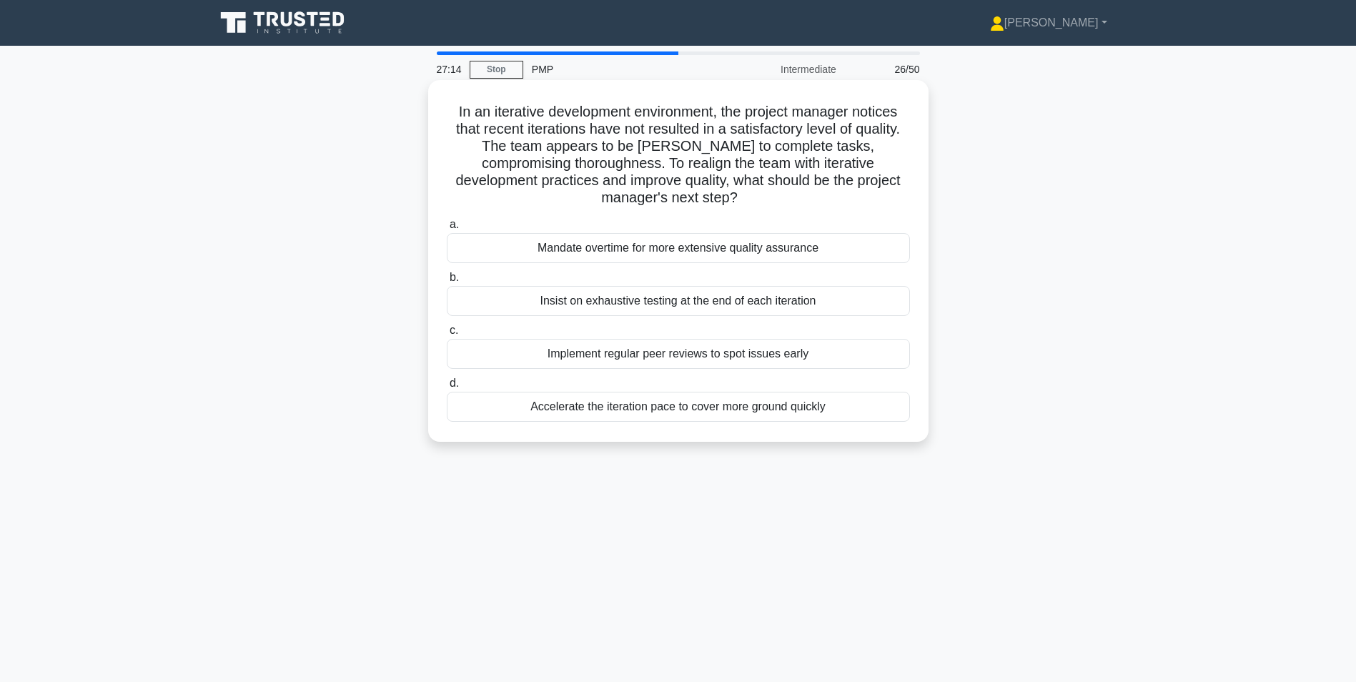
click at [707, 359] on div "Implement regular peer reviews to spot issues early" at bounding box center [678, 354] width 463 height 30
click at [447, 335] on input "c. Implement regular peer reviews to spot issues early" at bounding box center [447, 330] width 0 height 9
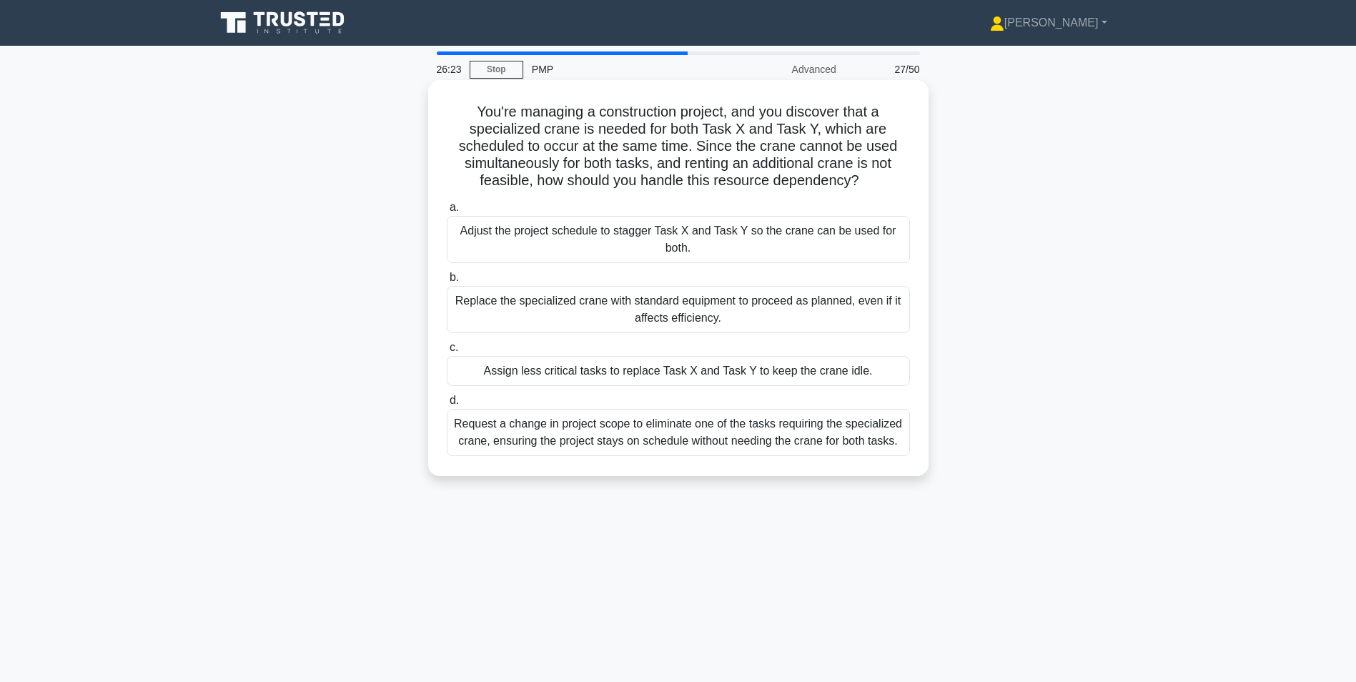
click at [679, 232] on div "Adjust the project schedule to stagger Task X and Task Y so the crane can be us…" at bounding box center [678, 239] width 463 height 47
click at [447, 212] on input "a. Adjust the project schedule to stagger Task X and Task Y so the crane can be…" at bounding box center [447, 207] width 0 height 9
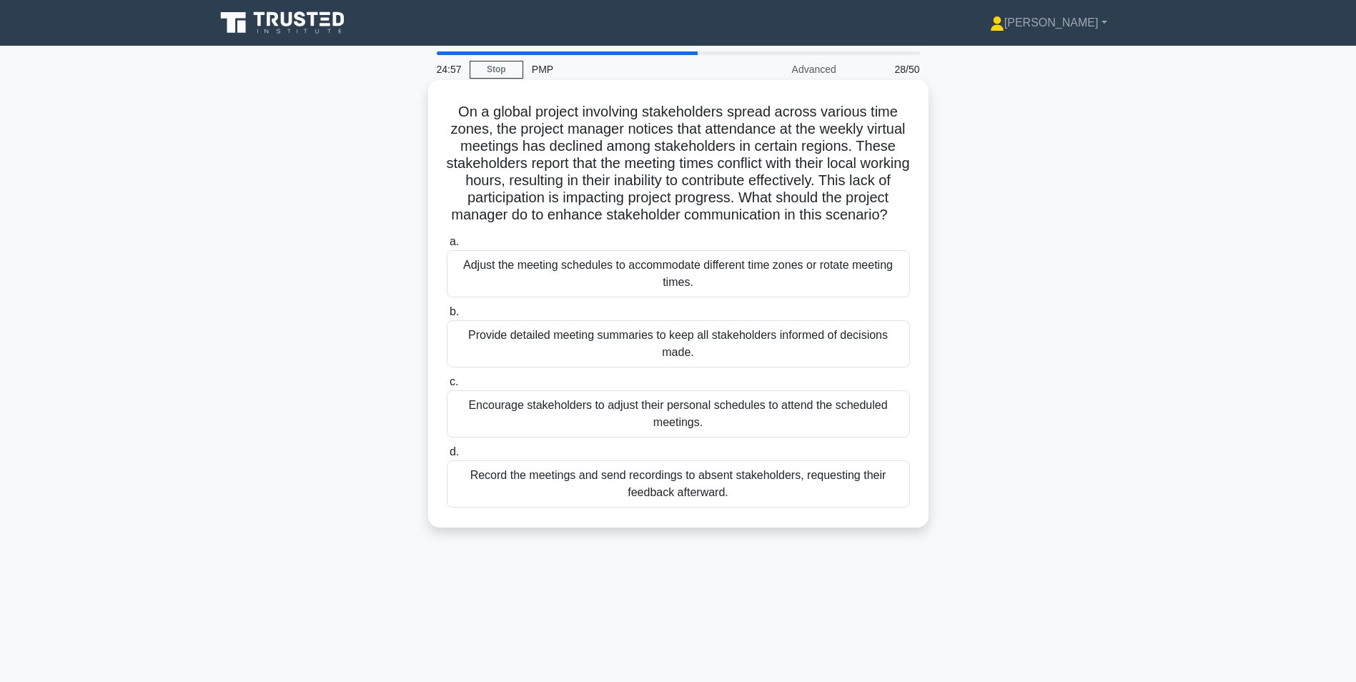
click at [607, 288] on div "Adjust the meeting schedules to accommodate different time zones or rotate meet…" at bounding box center [678, 273] width 463 height 47
click at [447, 247] on input "a. Adjust the meeting schedules to accommodate different time zones or rotate m…" at bounding box center [447, 241] width 0 height 9
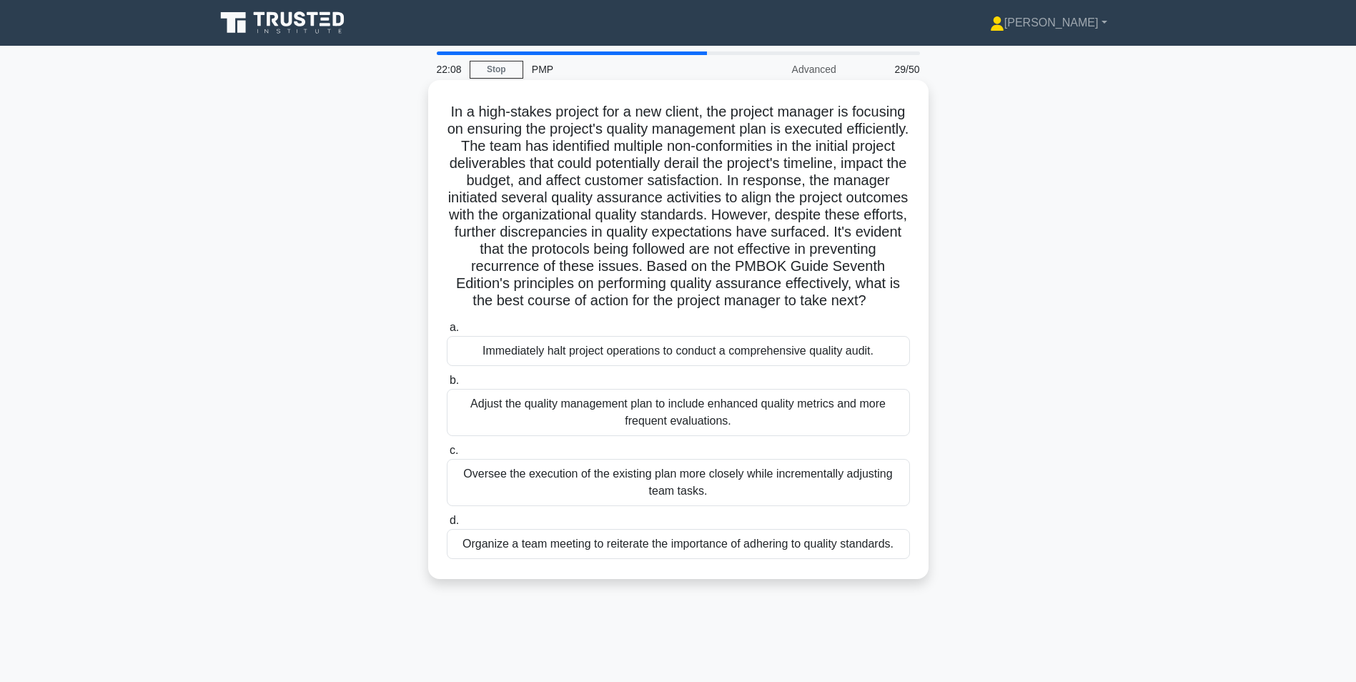
click at [718, 501] on div "Oversee the execution of the existing plan more closely while incrementally adj…" at bounding box center [678, 482] width 463 height 47
click at [447, 455] on input "c. Oversee the execution of the existing plan more closely while incrementally …" at bounding box center [447, 450] width 0 height 9
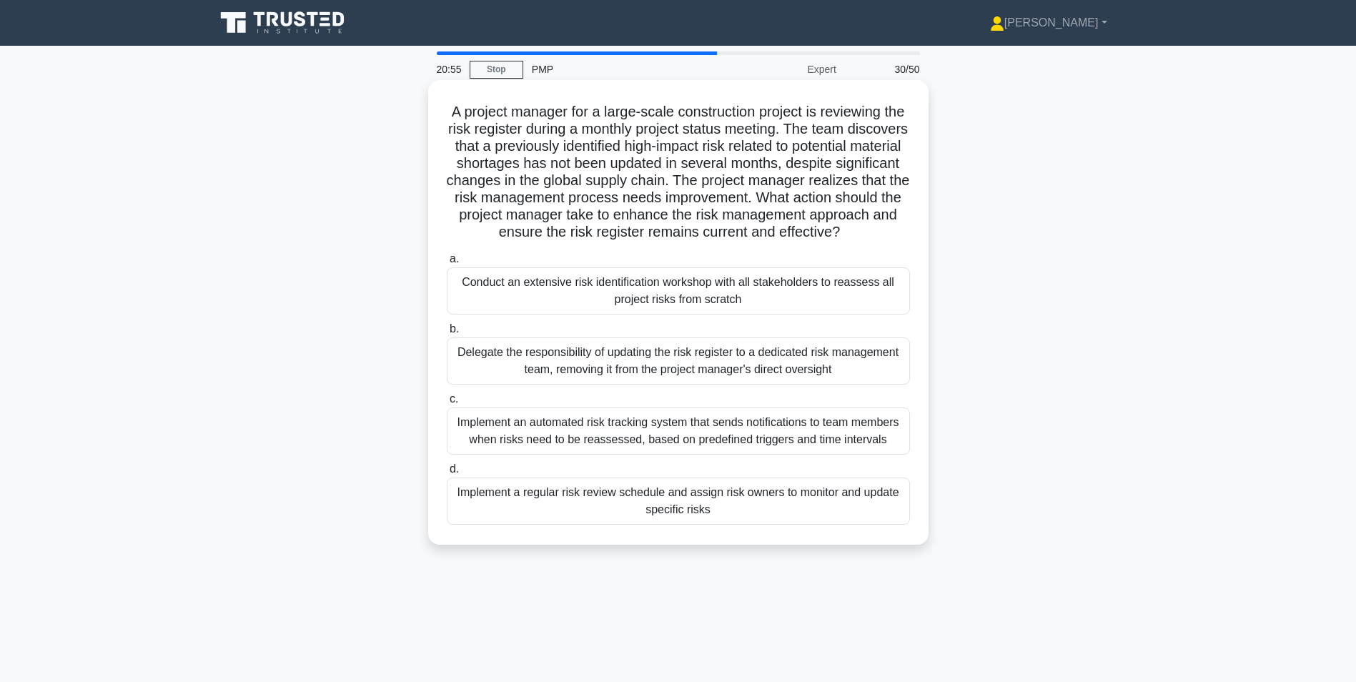
click at [548, 518] on div "Implement a regular risk review schedule and assign risk owners to monitor and …" at bounding box center [678, 500] width 463 height 47
click at [447, 474] on input "d. Implement a regular risk review schedule and assign risk owners to monitor a…" at bounding box center [447, 469] width 0 height 9
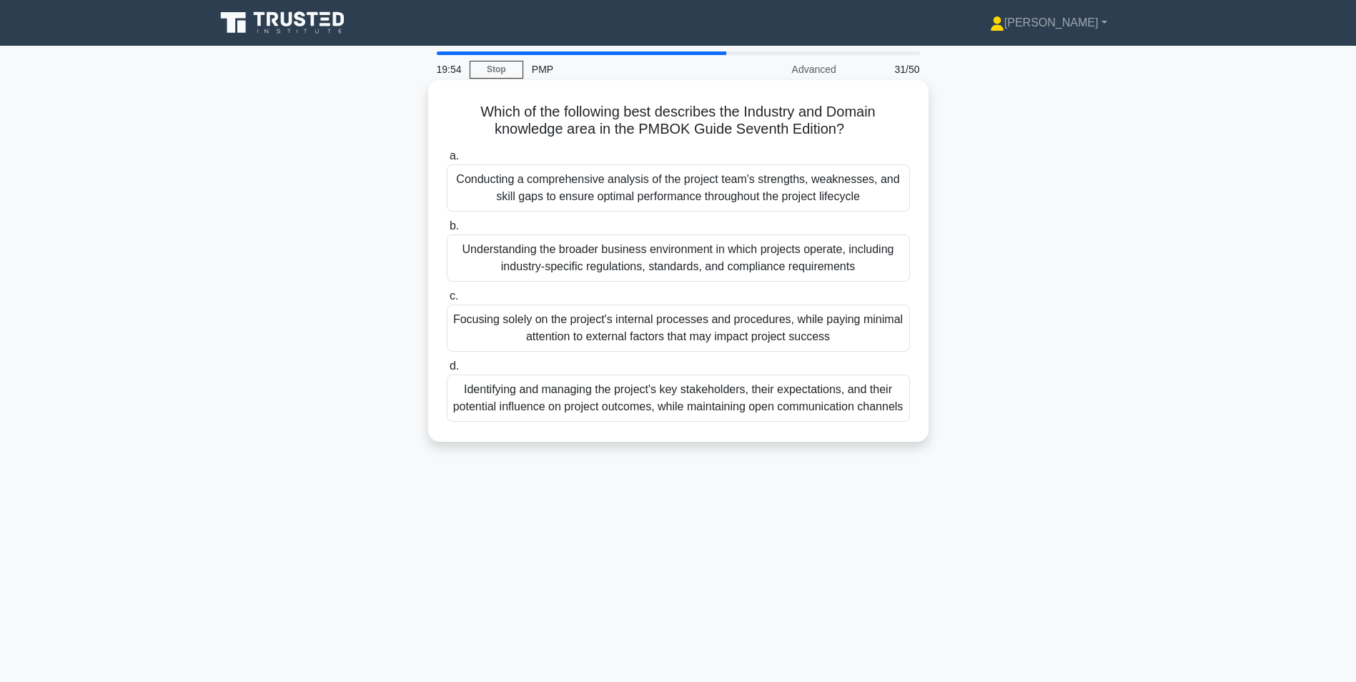
click at [628, 180] on div "Conducting a comprehensive analysis of the project team's strengths, weaknesses…" at bounding box center [678, 187] width 463 height 47
click at [447, 161] on input "a. Conducting a comprehensive analysis of the project team's strengths, weaknes…" at bounding box center [447, 156] width 0 height 9
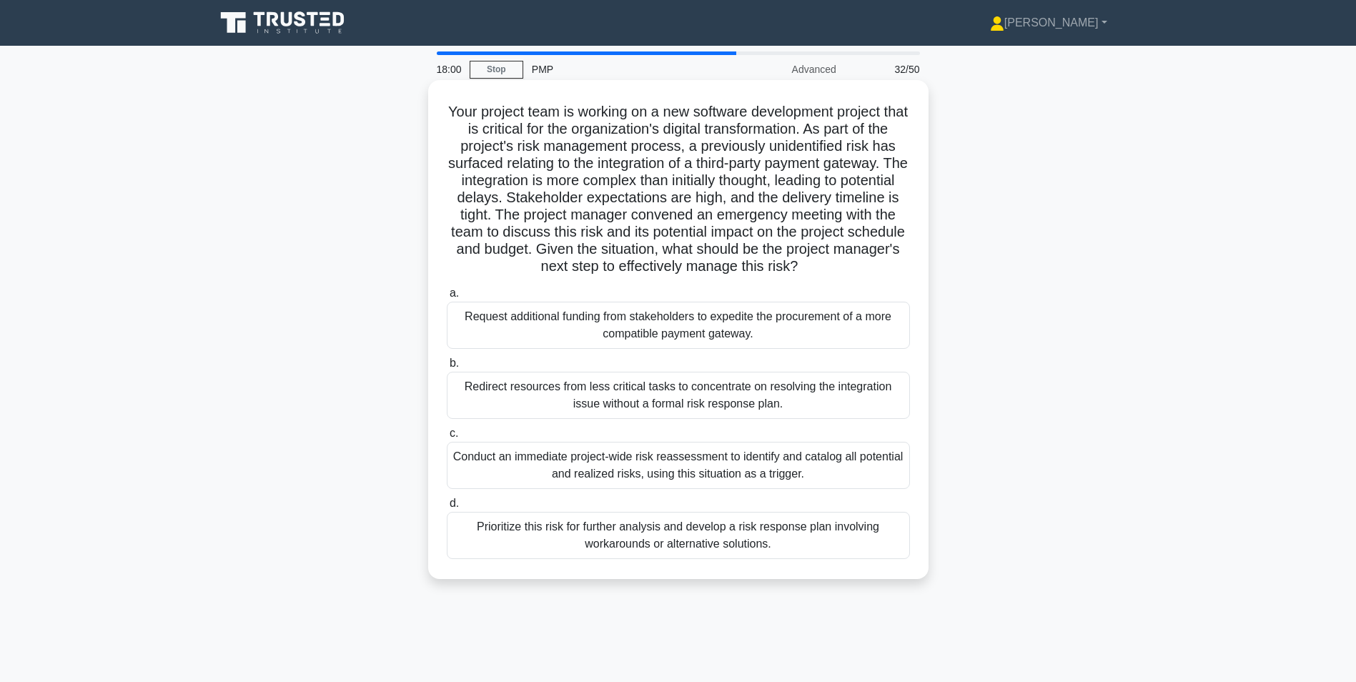
click at [649, 545] on div "Prioritize this risk for further analysis and develop a risk response plan invo…" at bounding box center [678, 535] width 463 height 47
click at [447, 508] on input "d. Prioritize this risk for further analysis and develop a risk response plan i…" at bounding box center [447, 503] width 0 height 9
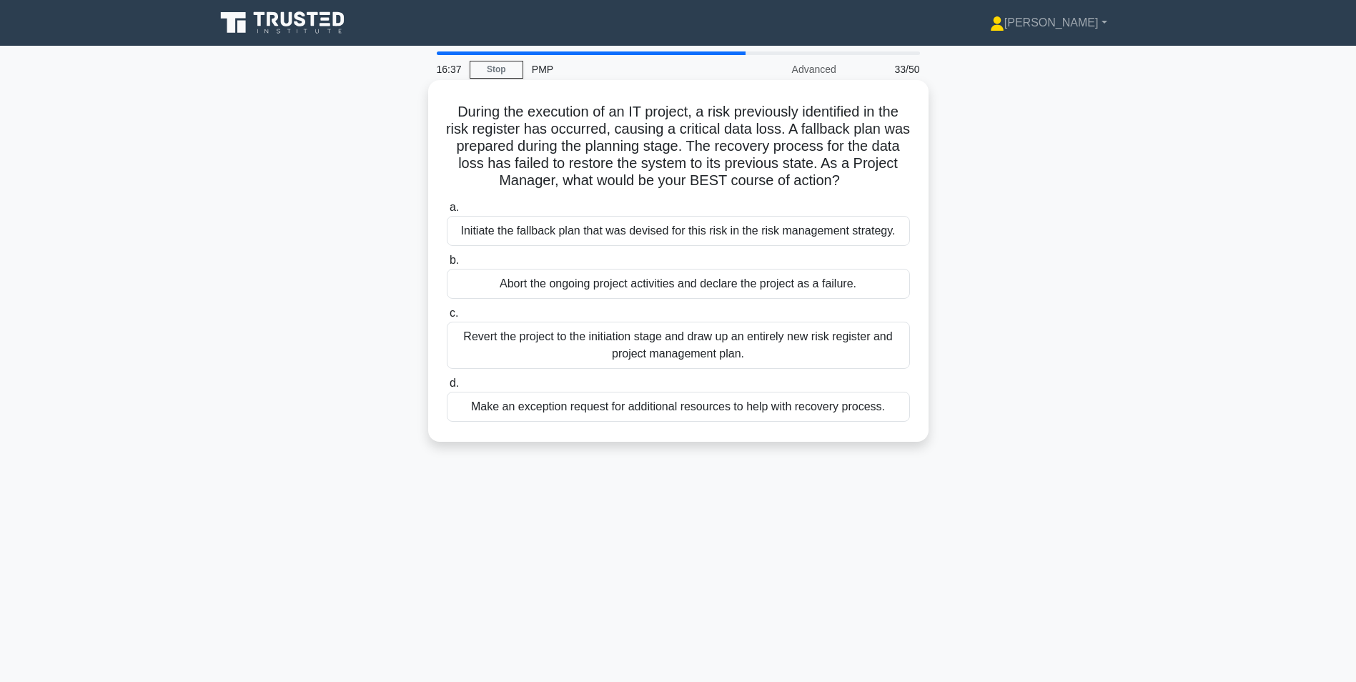
click at [657, 239] on div "Initiate the fallback plan that was devised for this risk in the risk managemen…" at bounding box center [678, 231] width 463 height 30
click at [447, 212] on input "a. Initiate the fallback plan that was devised for this risk in the risk manage…" at bounding box center [447, 207] width 0 height 9
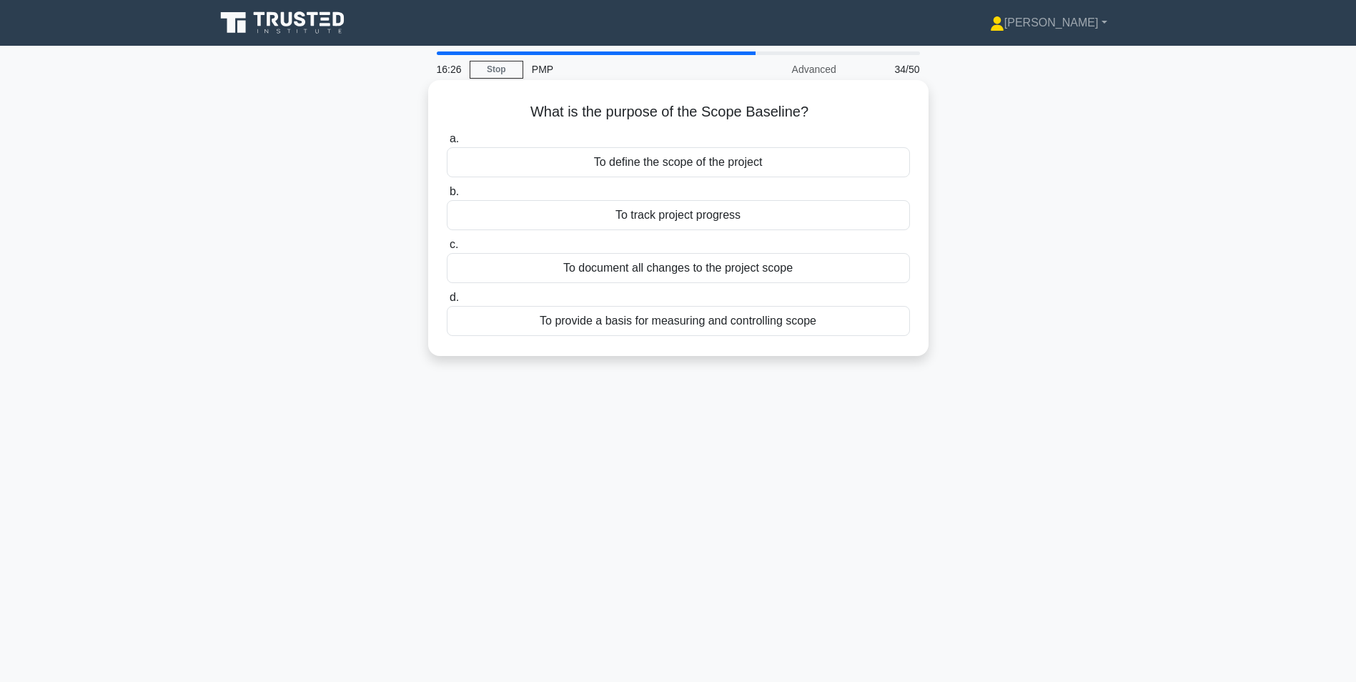
click at [627, 323] on div "To provide a basis for measuring and controlling scope" at bounding box center [678, 321] width 463 height 30
click at [447, 302] on input "d. To provide a basis for measuring and controlling scope" at bounding box center [447, 297] width 0 height 9
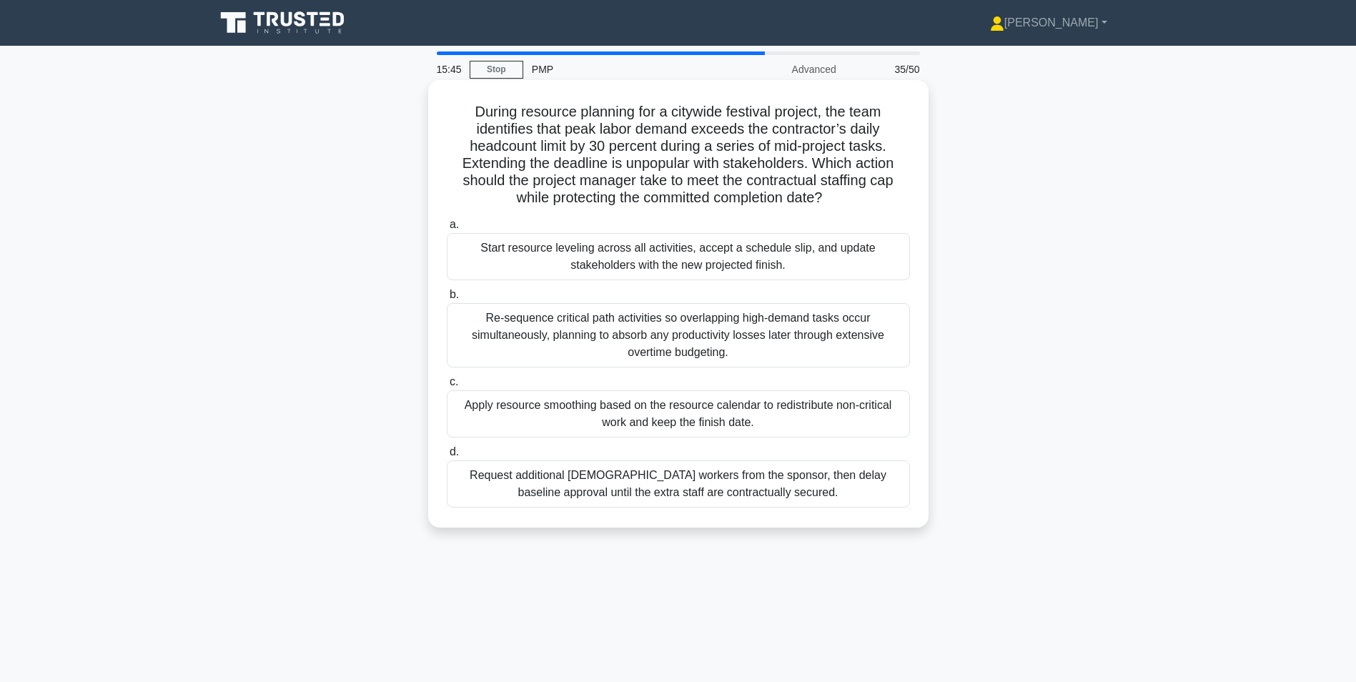
click at [663, 253] on div "Start resource leveling across all activities, accept a schedule slip, and upda…" at bounding box center [678, 256] width 463 height 47
click at [447, 229] on input "a. Start resource leveling across all activities, accept a schedule slip, and u…" at bounding box center [447, 224] width 0 height 9
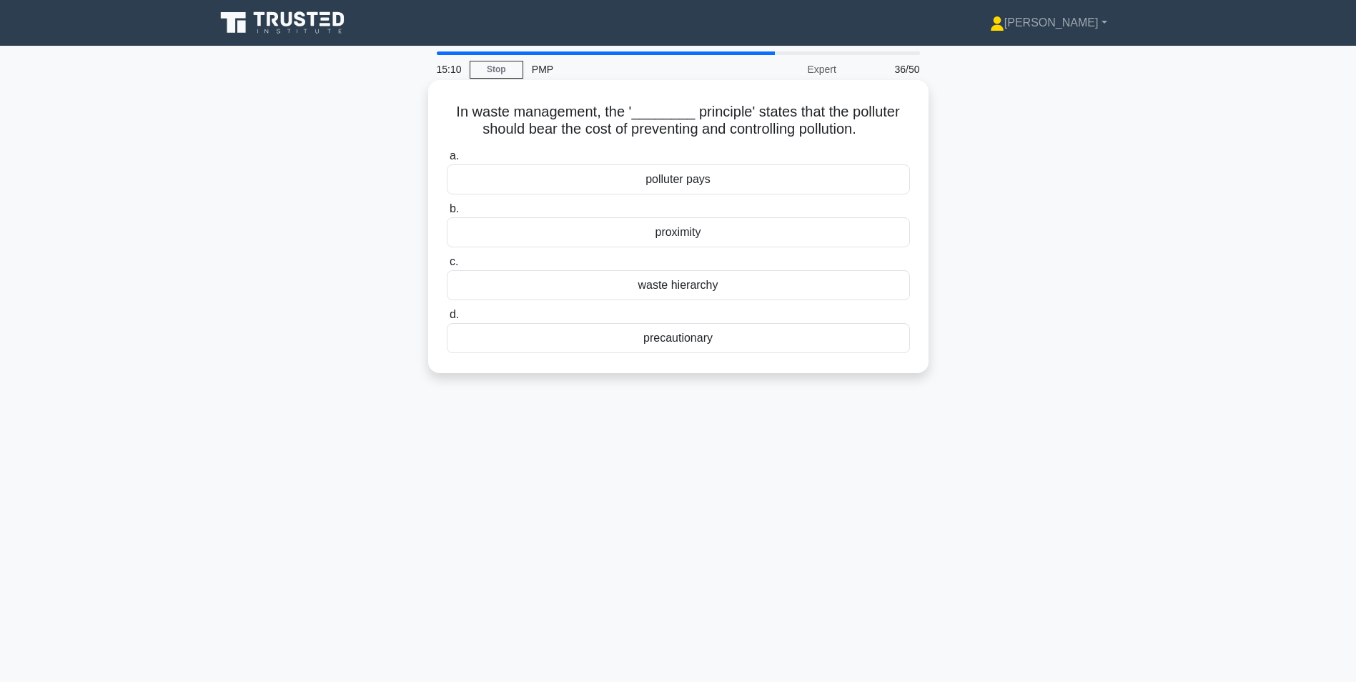
click at [672, 282] on div "waste hierarchy" at bounding box center [678, 285] width 463 height 30
click at [447, 267] on input "c. waste hierarchy" at bounding box center [447, 261] width 0 height 9
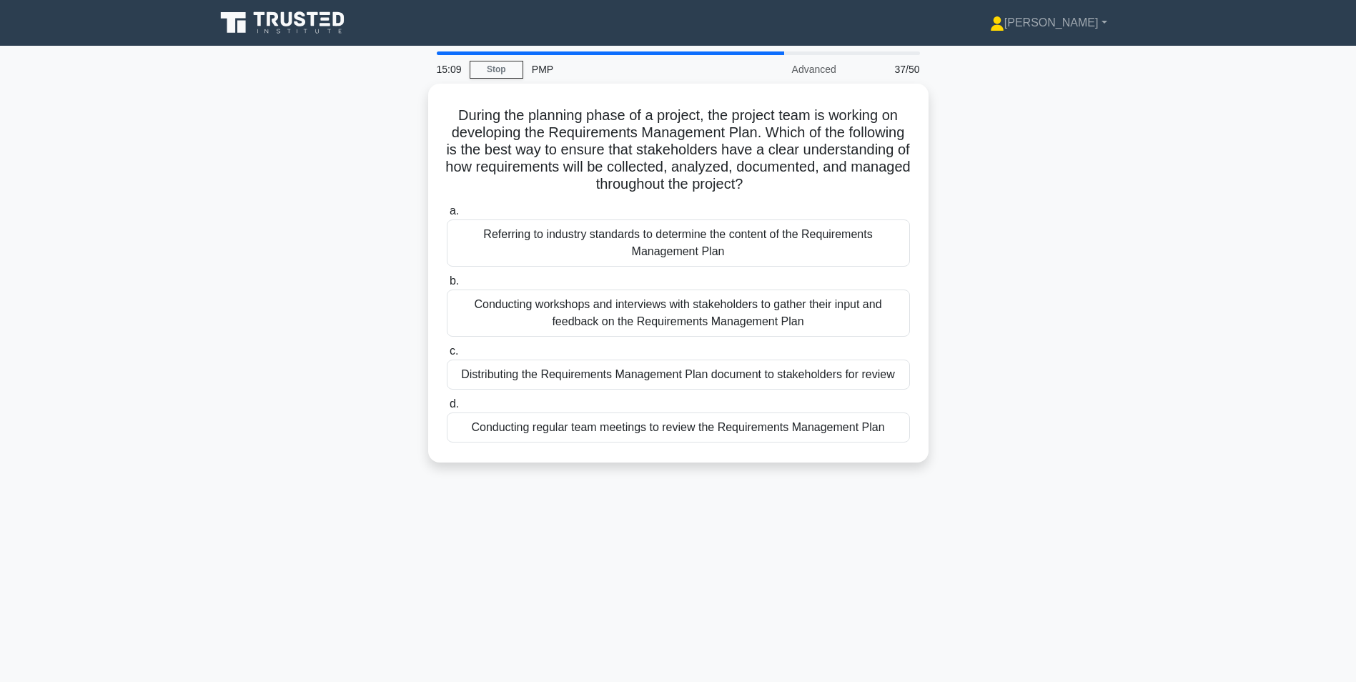
click at [672, 282] on label "b. Conducting workshops and interviews with stakeholders to gather their input …" at bounding box center [678, 304] width 463 height 64
click at [447, 282] on input "b. Conducting workshops and interviews with stakeholders to gather their input …" at bounding box center [447, 281] width 0 height 9
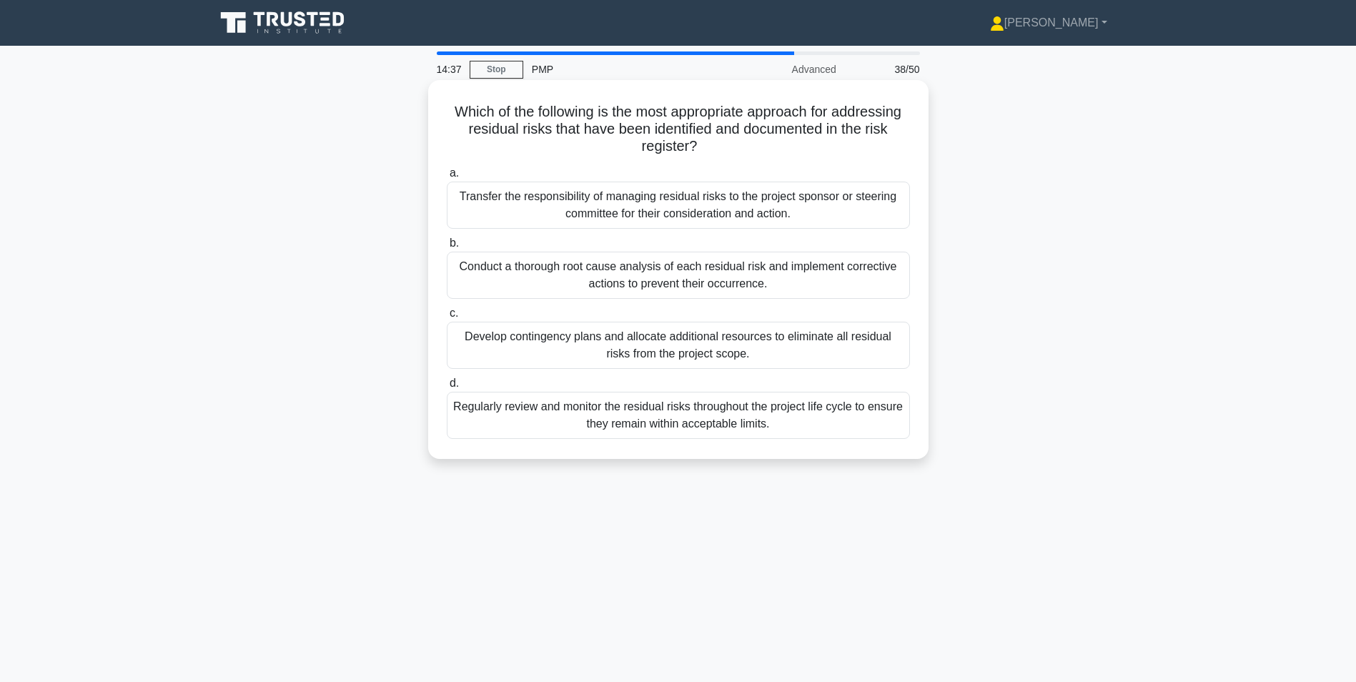
click at [758, 417] on div "Regularly review and monitor the residual risks throughout the project life cyc…" at bounding box center [678, 415] width 463 height 47
click at [447, 388] on input "d. Regularly review and monitor the residual risks throughout the project life …" at bounding box center [447, 383] width 0 height 9
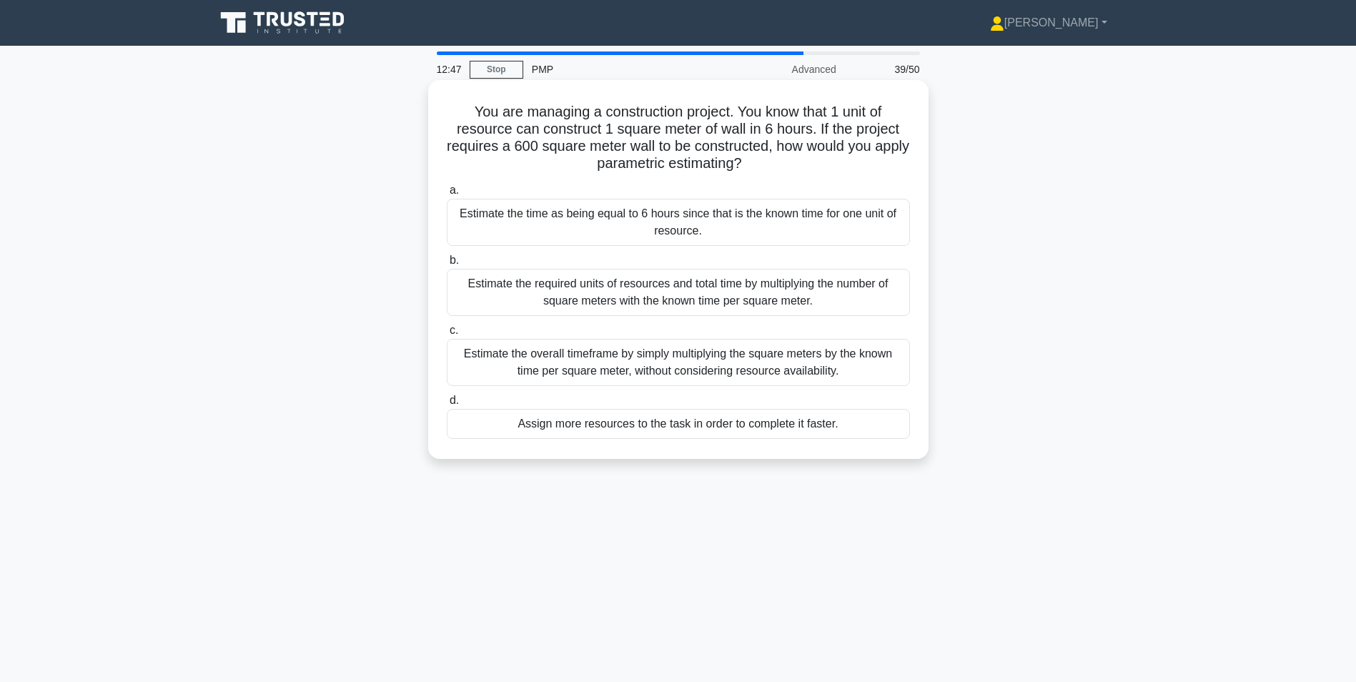
click at [698, 289] on div "Estimate the required units of resources and total time by multiplying the numb…" at bounding box center [678, 292] width 463 height 47
click at [447, 265] on input "b. Estimate the required units of resources and total time by multiplying the n…" at bounding box center [447, 260] width 0 height 9
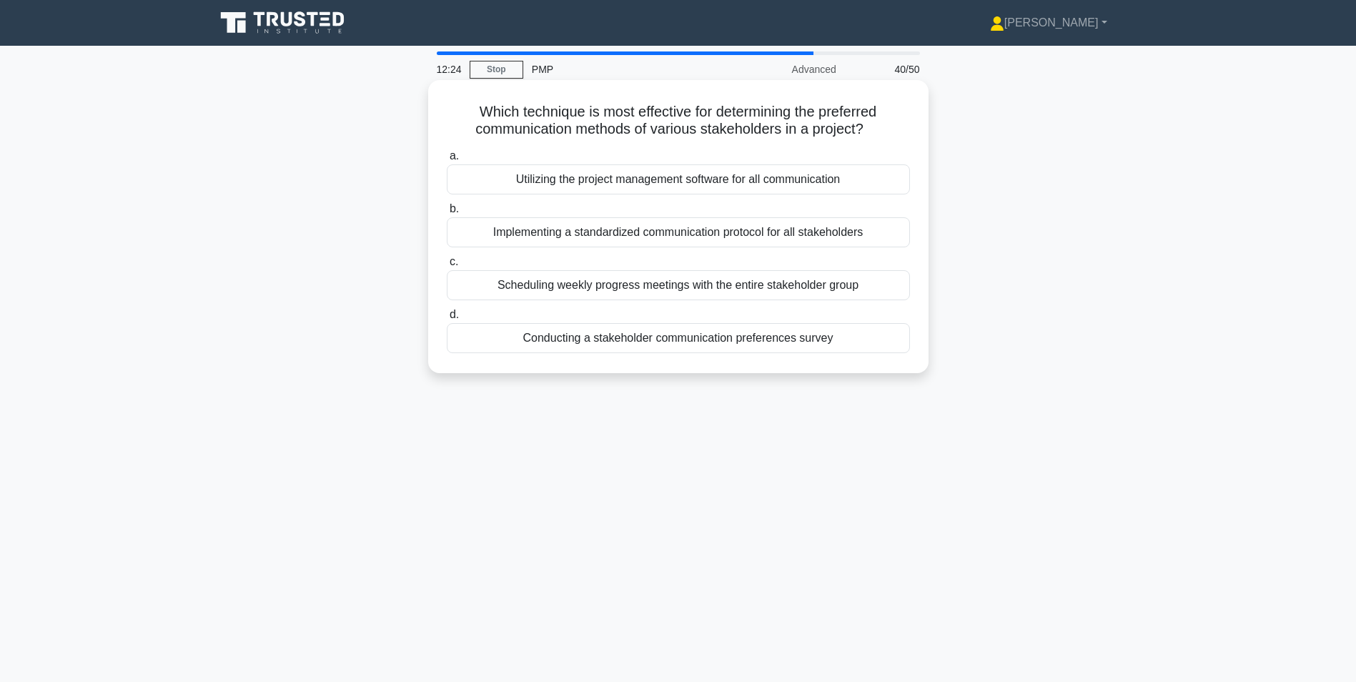
click at [660, 339] on div "Conducting a stakeholder communication preferences survey" at bounding box center [678, 338] width 463 height 30
click at [447, 319] on input "d. Conducting a stakeholder communication preferences survey" at bounding box center [447, 314] width 0 height 9
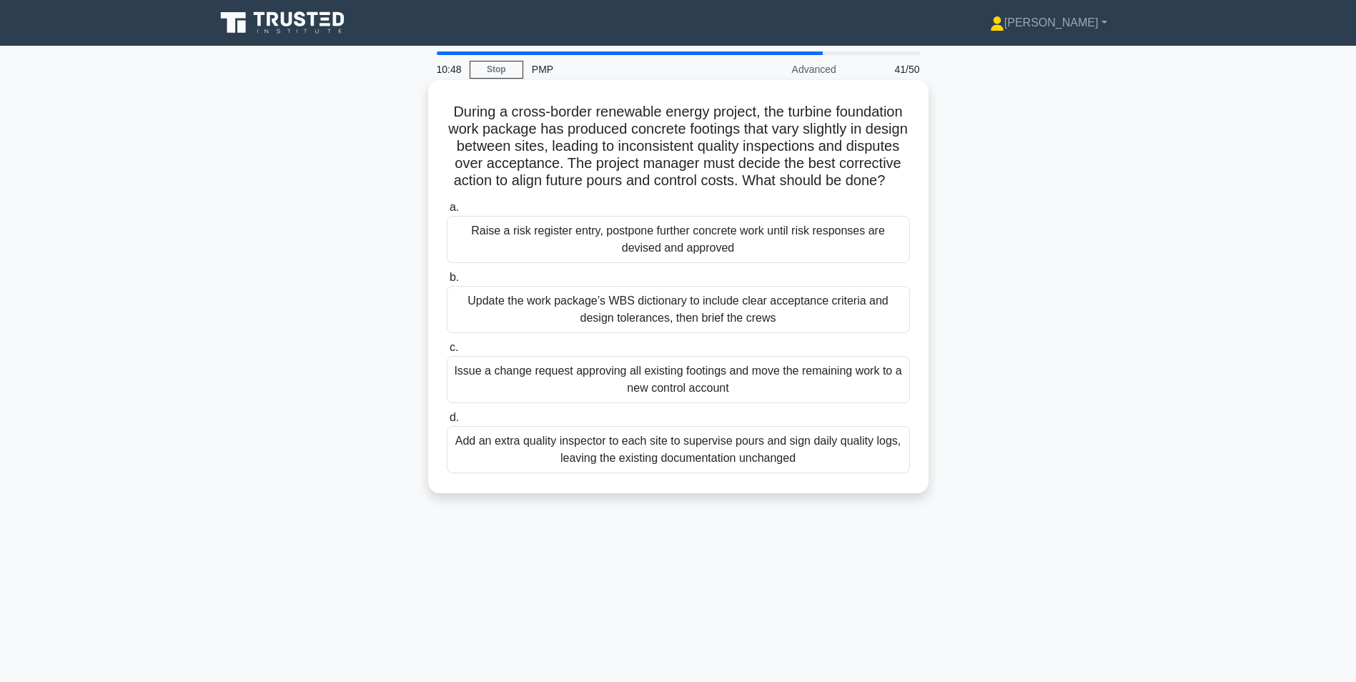
click at [838, 327] on div "Update the work package’s WBS dictionary to include clear acceptance criteria a…" at bounding box center [678, 309] width 463 height 47
click at [447, 282] on input "b. Update the work package’s WBS dictionary to include clear acceptance criteri…" at bounding box center [447, 277] width 0 height 9
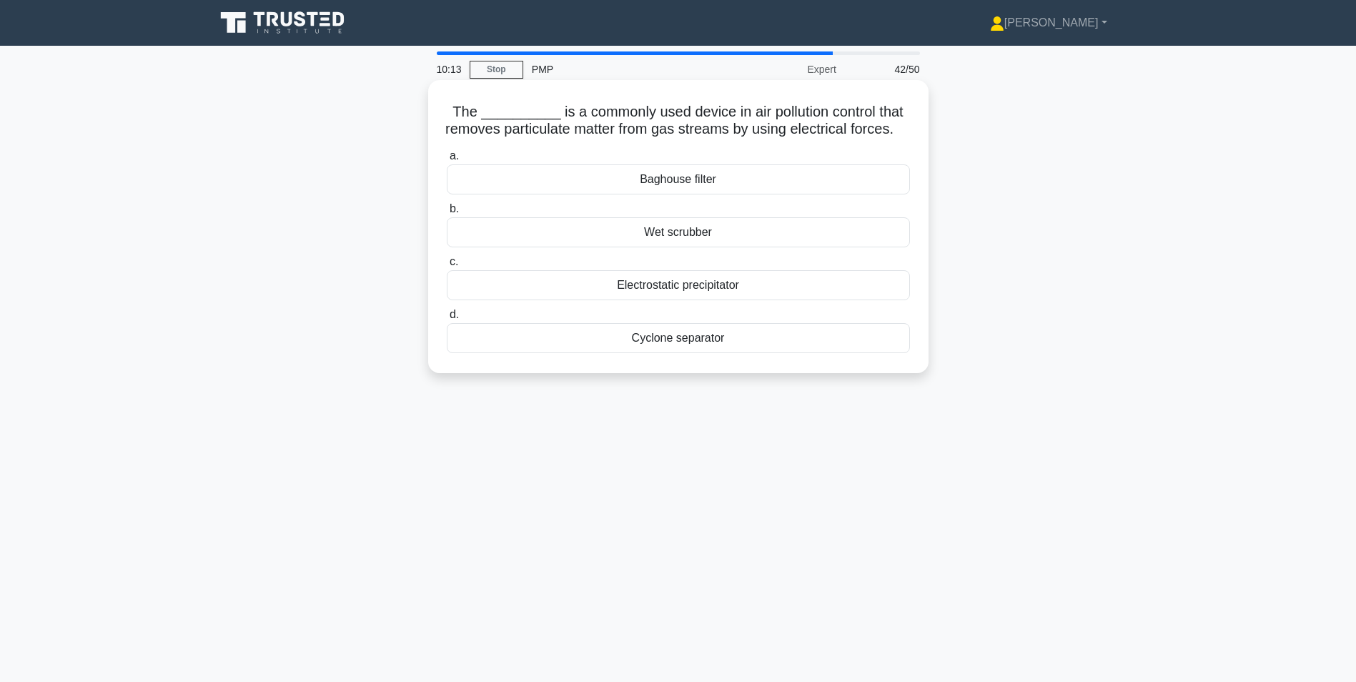
click at [714, 300] on div "Electrostatic precipitator" at bounding box center [678, 285] width 463 height 30
click at [447, 267] on input "c. Electrostatic precipitator" at bounding box center [447, 261] width 0 height 9
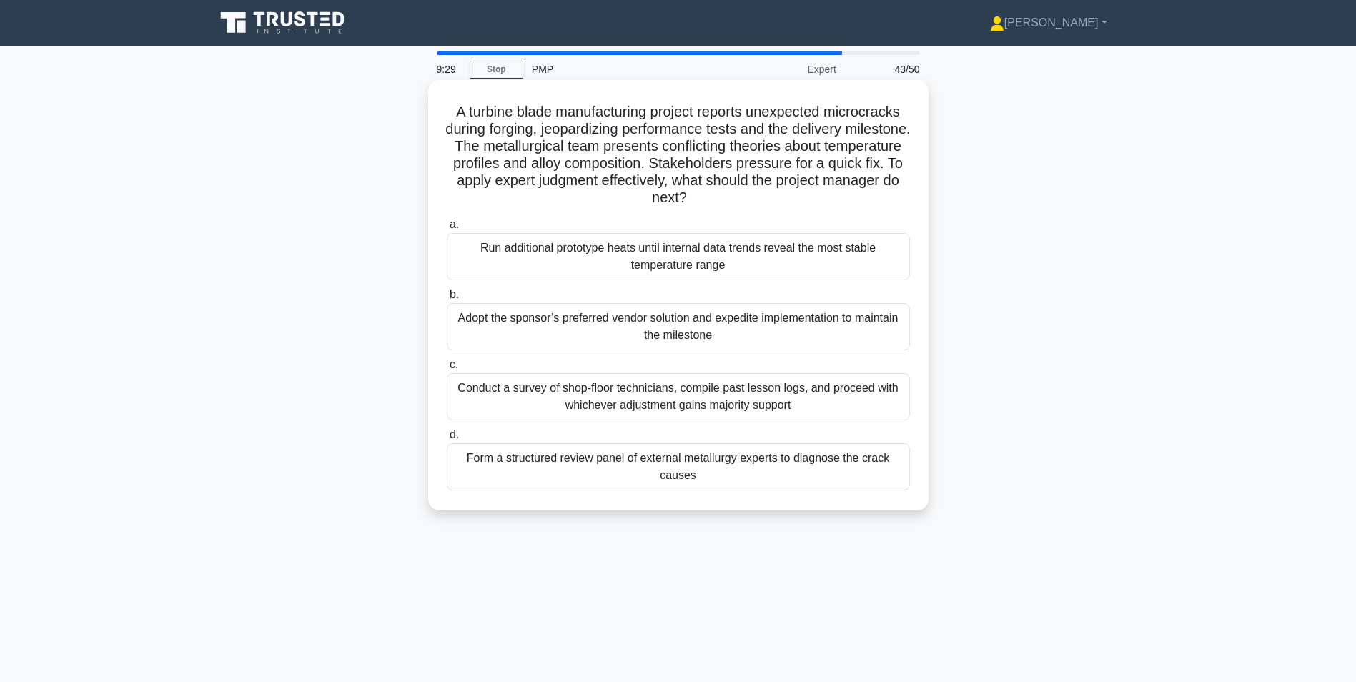
click at [708, 466] on div "Form a structured review panel of external metallurgy experts to diagnose the c…" at bounding box center [678, 466] width 463 height 47
click at [447, 440] on input "d. Form a structured review panel of external metallurgy experts to diagnose th…" at bounding box center [447, 434] width 0 height 9
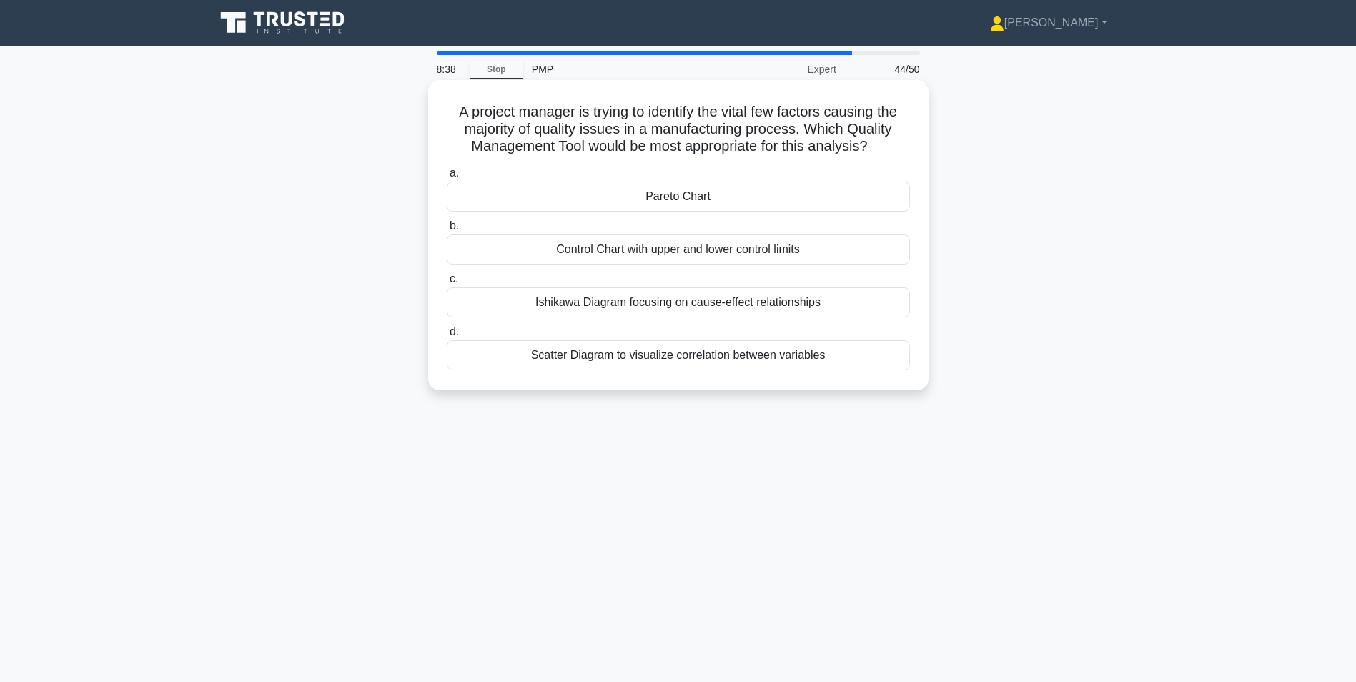
click at [699, 198] on div "Pareto Chart" at bounding box center [678, 197] width 463 height 30
click at [447, 178] on input "a. Pareto Chart" at bounding box center [447, 173] width 0 height 9
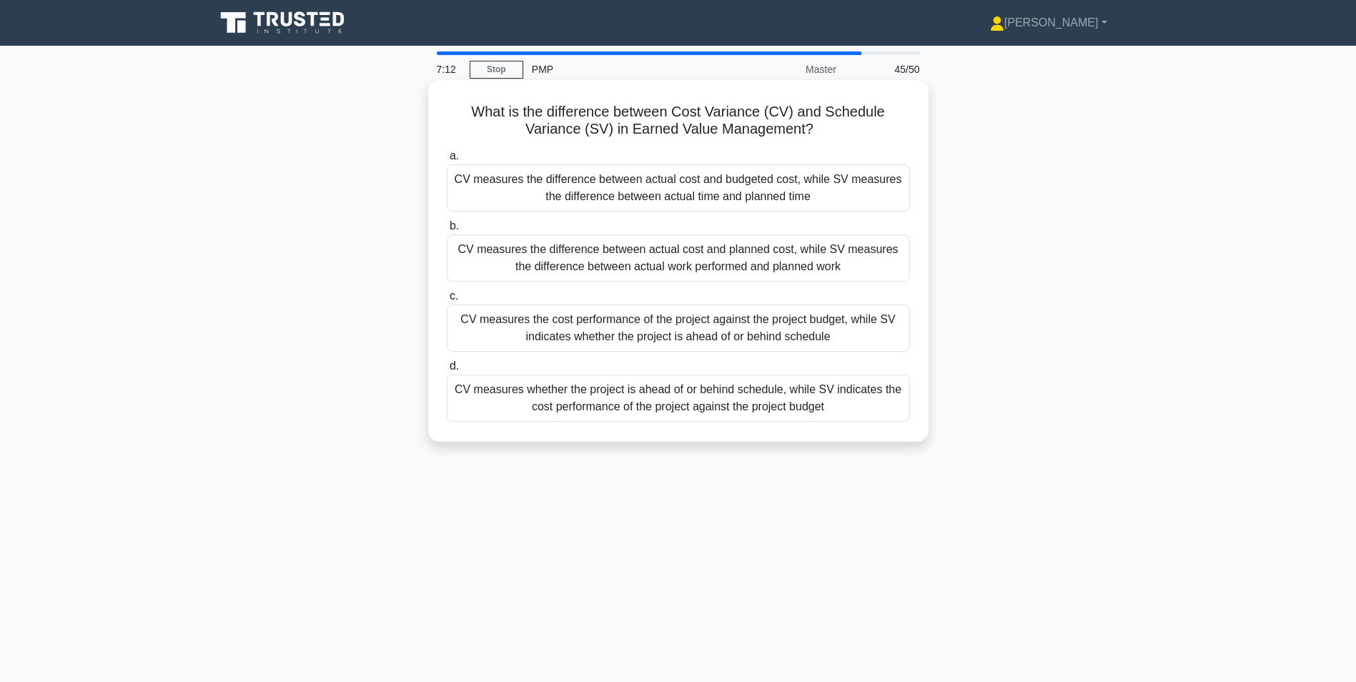
click at [777, 267] on div "CV measures the difference between actual cost and planned cost, while SV measu…" at bounding box center [678, 257] width 463 height 47
click at [447, 231] on input "b. CV measures the difference between actual cost and planned cost, while SV me…" at bounding box center [447, 226] width 0 height 9
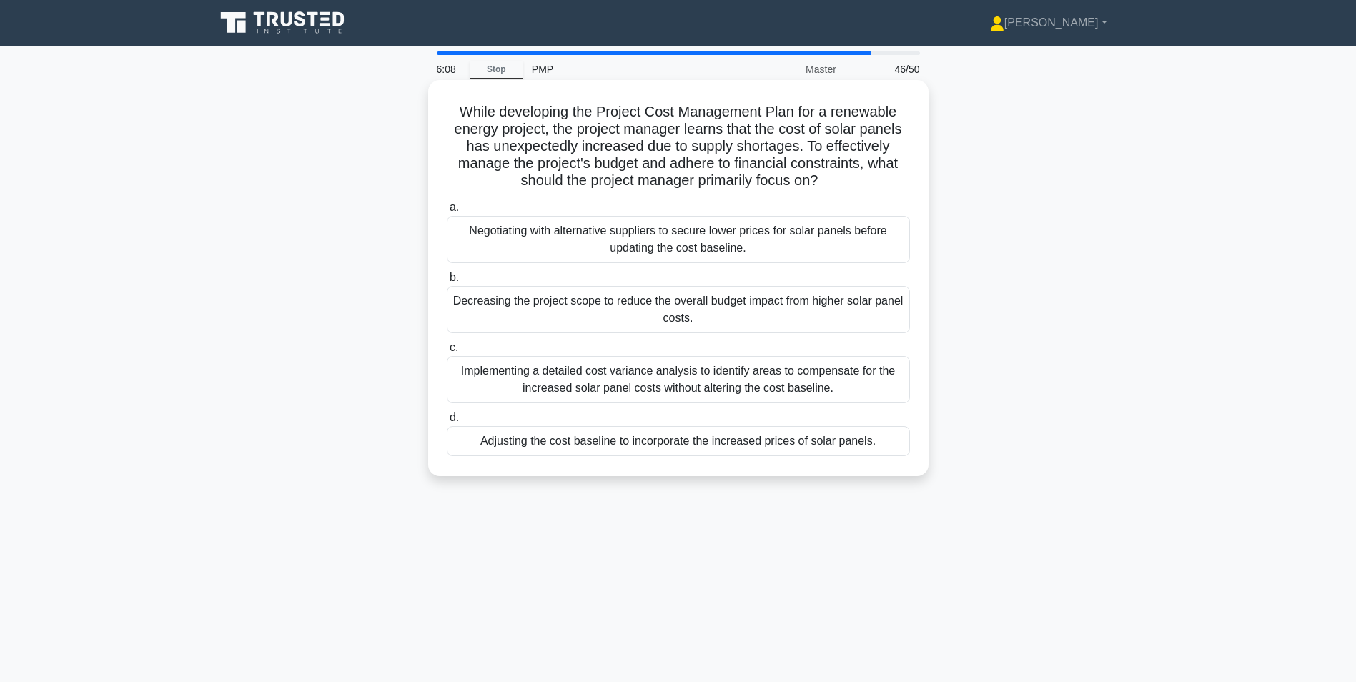
click at [640, 372] on div "Implementing a detailed cost variance analysis to identify areas to compensate …" at bounding box center [678, 379] width 463 height 47
click at [447, 352] on input "c. Implementing a detailed cost variance analysis to identify areas to compensa…" at bounding box center [447, 347] width 0 height 9
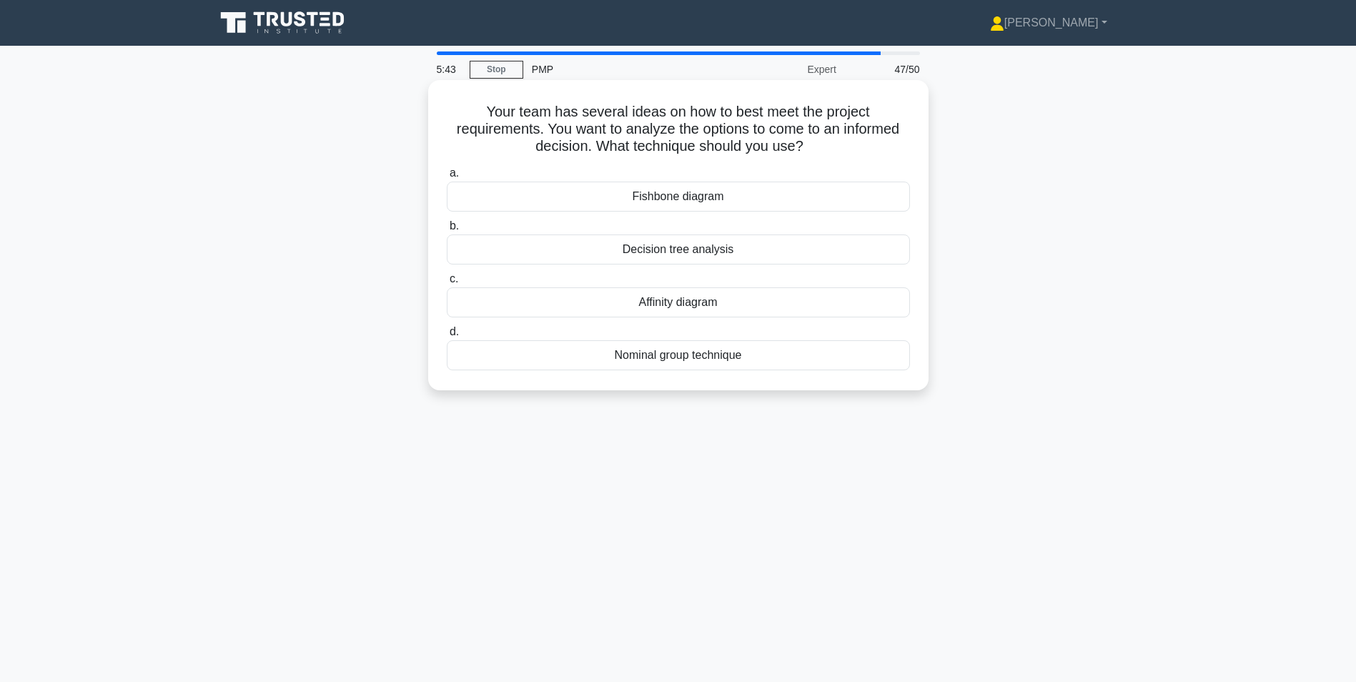
click at [667, 354] on div "Nominal group technique" at bounding box center [678, 355] width 463 height 30
click at [447, 337] on input "d. Nominal group technique" at bounding box center [447, 331] width 0 height 9
click at [735, 348] on div "Triangular distribution" at bounding box center [678, 355] width 463 height 30
click at [447, 337] on input "d. Triangular distribution" at bounding box center [447, 331] width 0 height 9
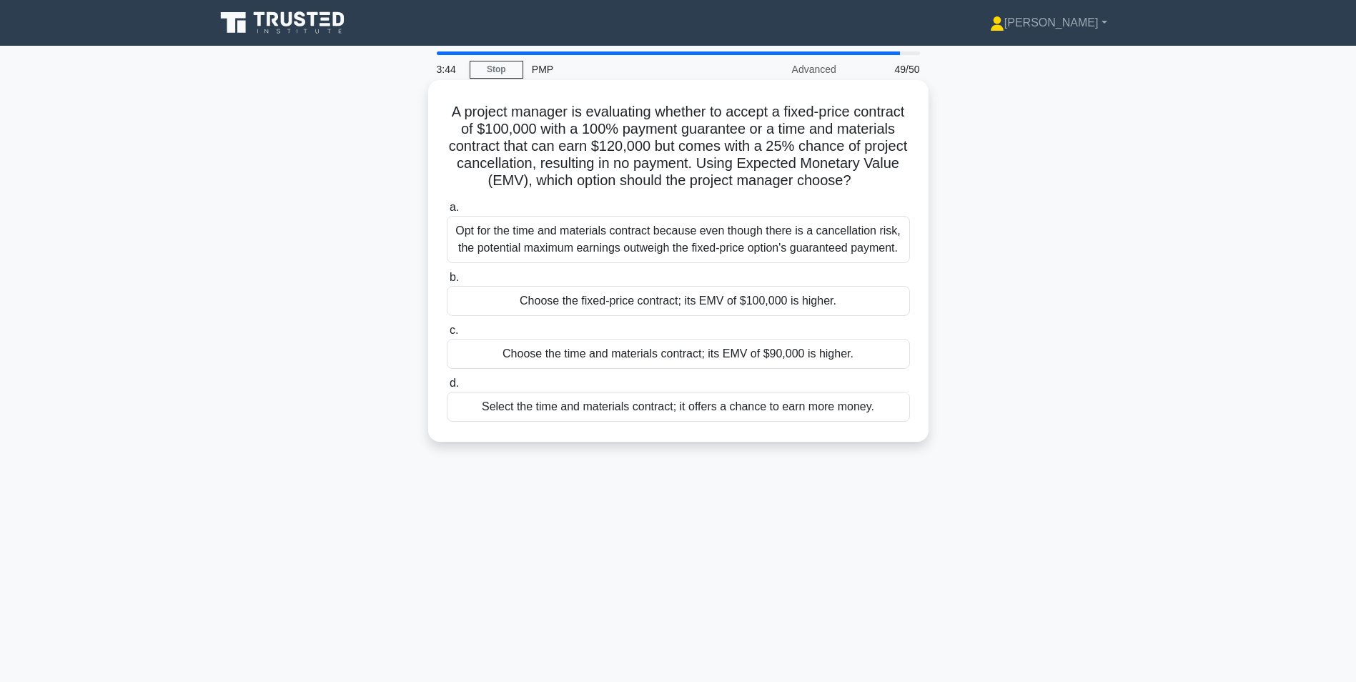
click at [733, 313] on div "Choose the fixed-price contract; its EMV of $100,000 is higher." at bounding box center [678, 301] width 463 height 30
click at [447, 282] on input "b. Choose the fixed-price contract; its EMV of $100,000 is higher." at bounding box center [447, 277] width 0 height 9
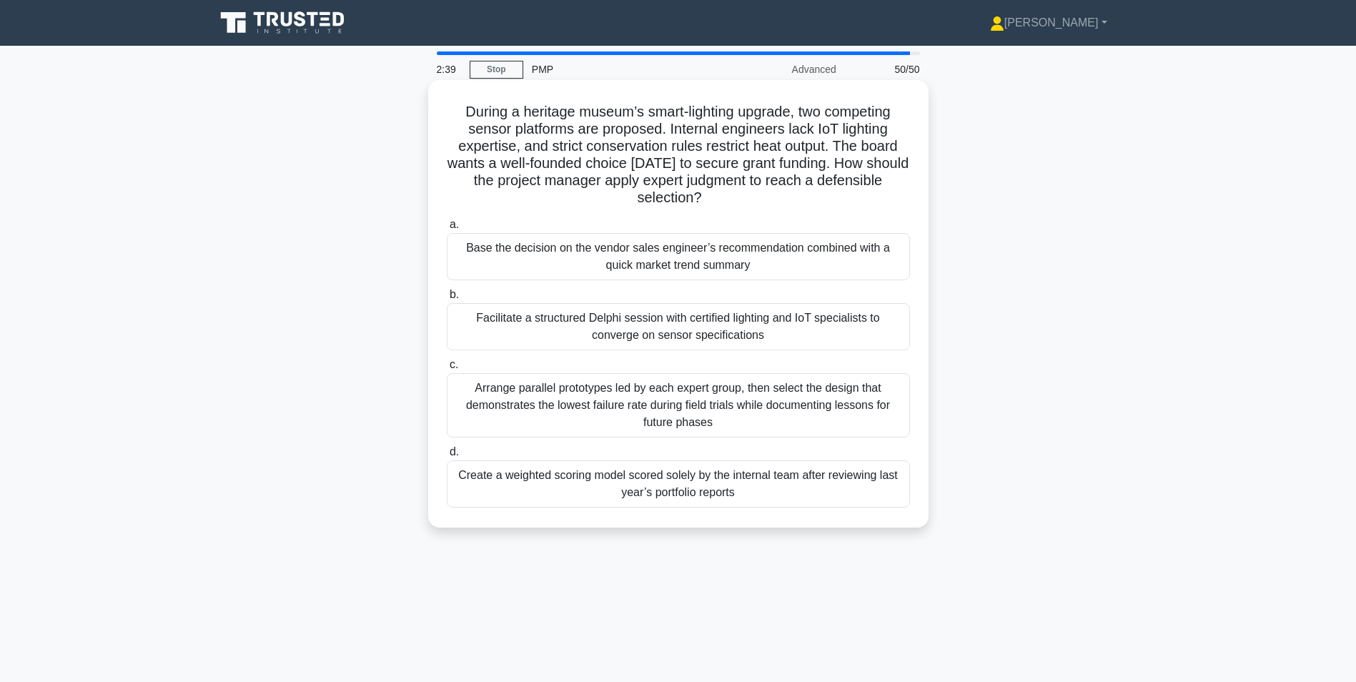
click at [744, 327] on div "Facilitate a structured Delphi session with certified lighting and IoT speciali…" at bounding box center [678, 326] width 463 height 47
click at [447, 299] on input "b. Facilitate a structured Delphi session with certified lighting and IoT speci…" at bounding box center [447, 294] width 0 height 9
